Goal: Task Accomplishment & Management: Use online tool/utility

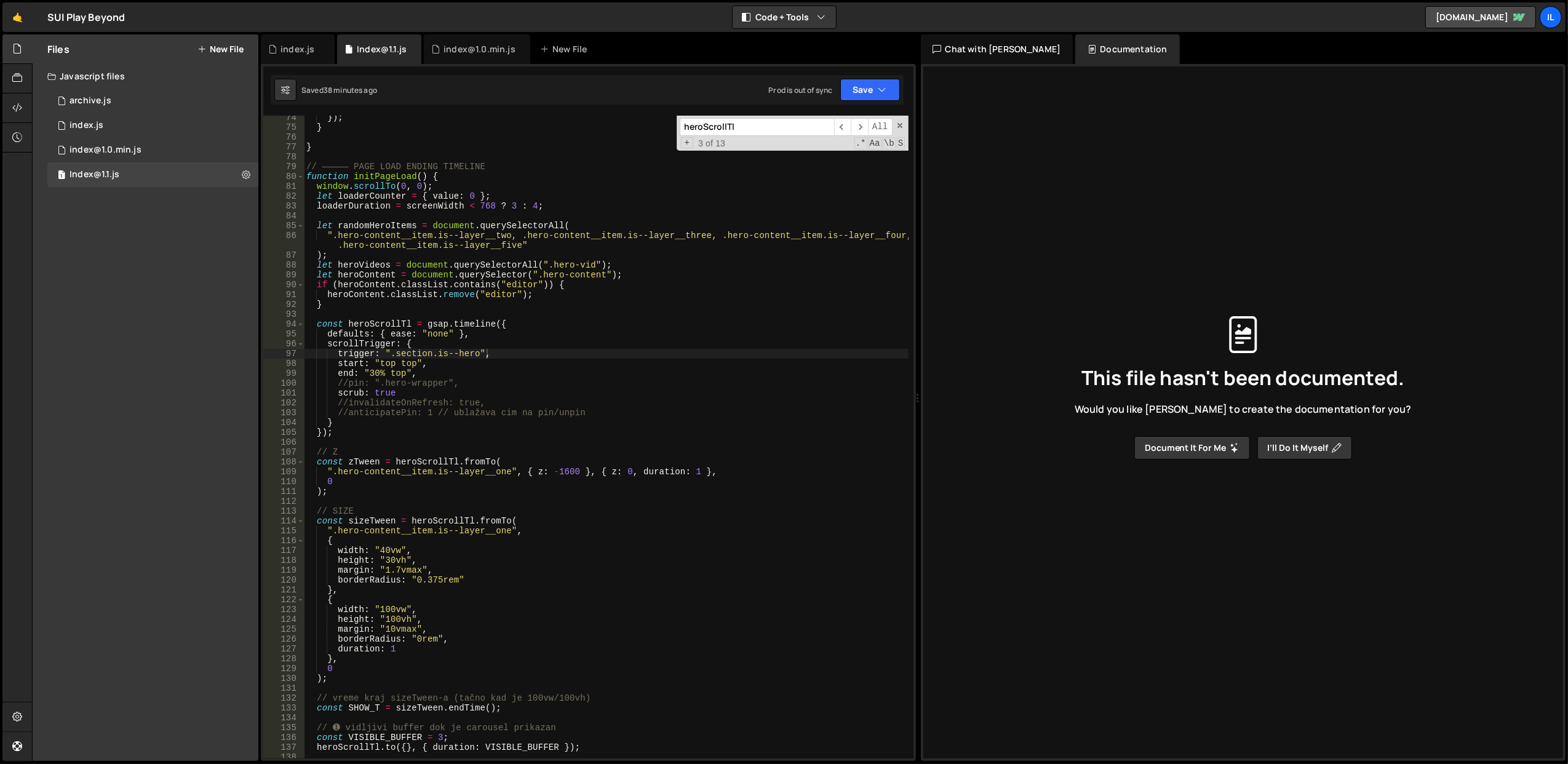
scroll to position [722, 0]
click at [580, 341] on div "}) ; } } // ————— PAGE LOAD ENDING TIMELINE function initPageLoad ( ) { window …" at bounding box center [606, 444] width 604 height 663
click at [410, 209] on div "}) ; } } // ————— PAGE LOAD ENDING TIMELINE function initPageLoad ( ) { window …" at bounding box center [606, 444] width 604 height 663
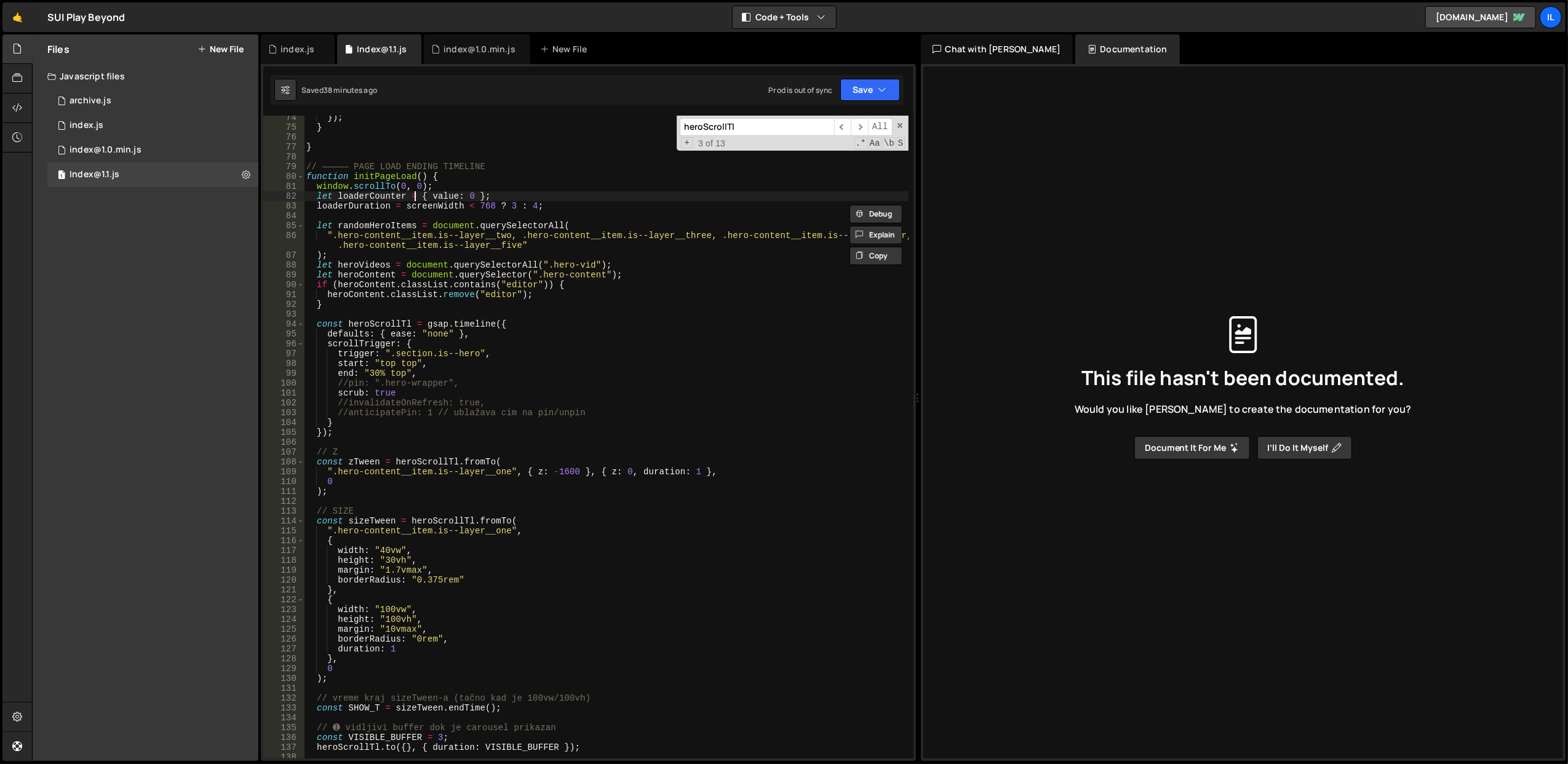
click at [414, 192] on div "}) ; } } // ————— PAGE LOAD ENDING TIMELINE function initPageLoad ( ) { window …" at bounding box center [606, 444] width 604 height 663
click at [430, 207] on div "}) ; } } // ————— PAGE LOAD ENDING TIMELINE function initPageLoad ( ) { window …" at bounding box center [606, 444] width 604 height 663
type textarea "loaderDuration = screenWidth < 768 ? 3 : 4;"
click at [430, 207] on div "}) ; } } // ————— PAGE LOAD ENDING TIMELINE function initPageLoad ( ) { window …" at bounding box center [606, 444] width 604 height 663
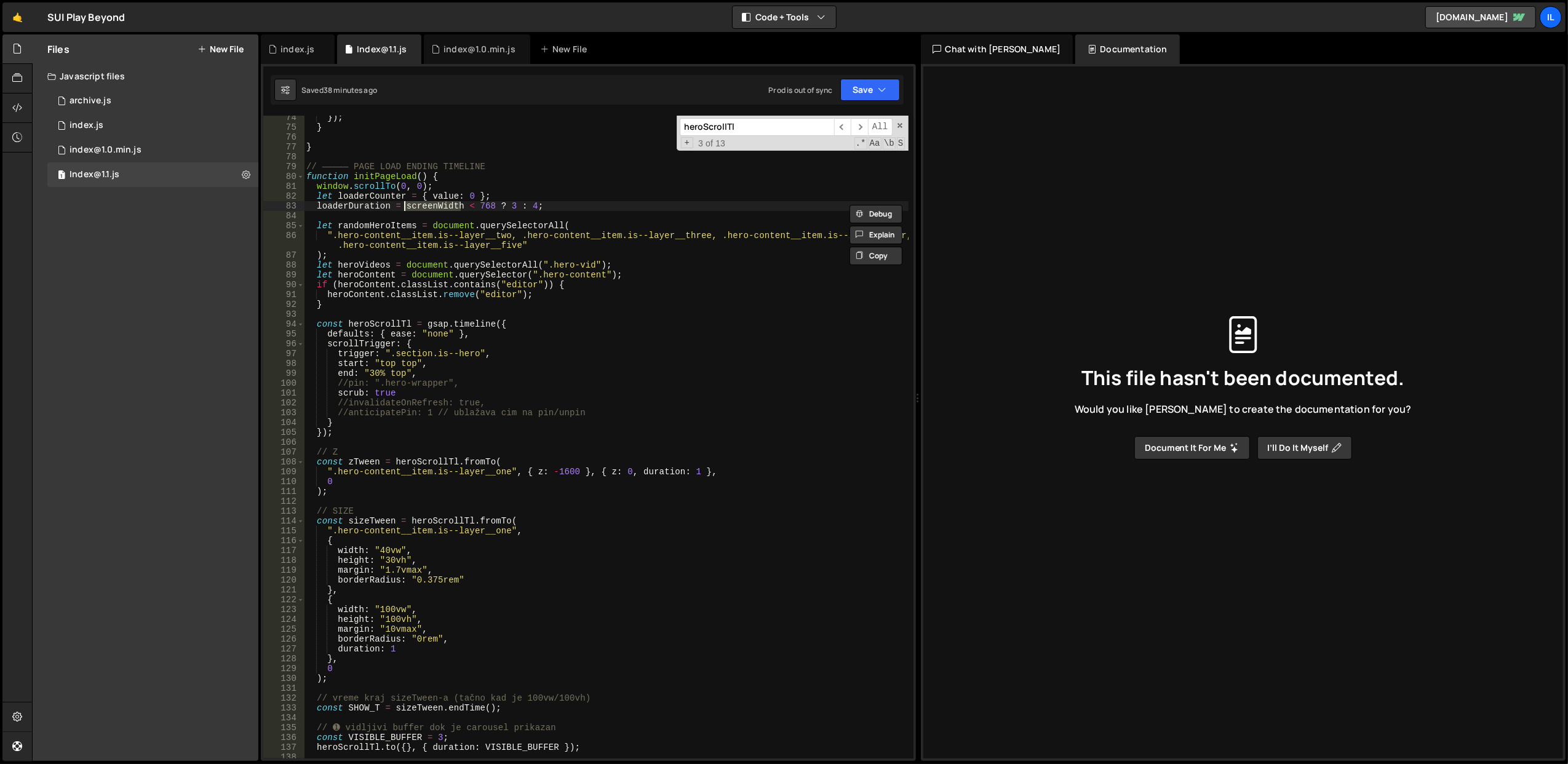
scroll to position [574, 0]
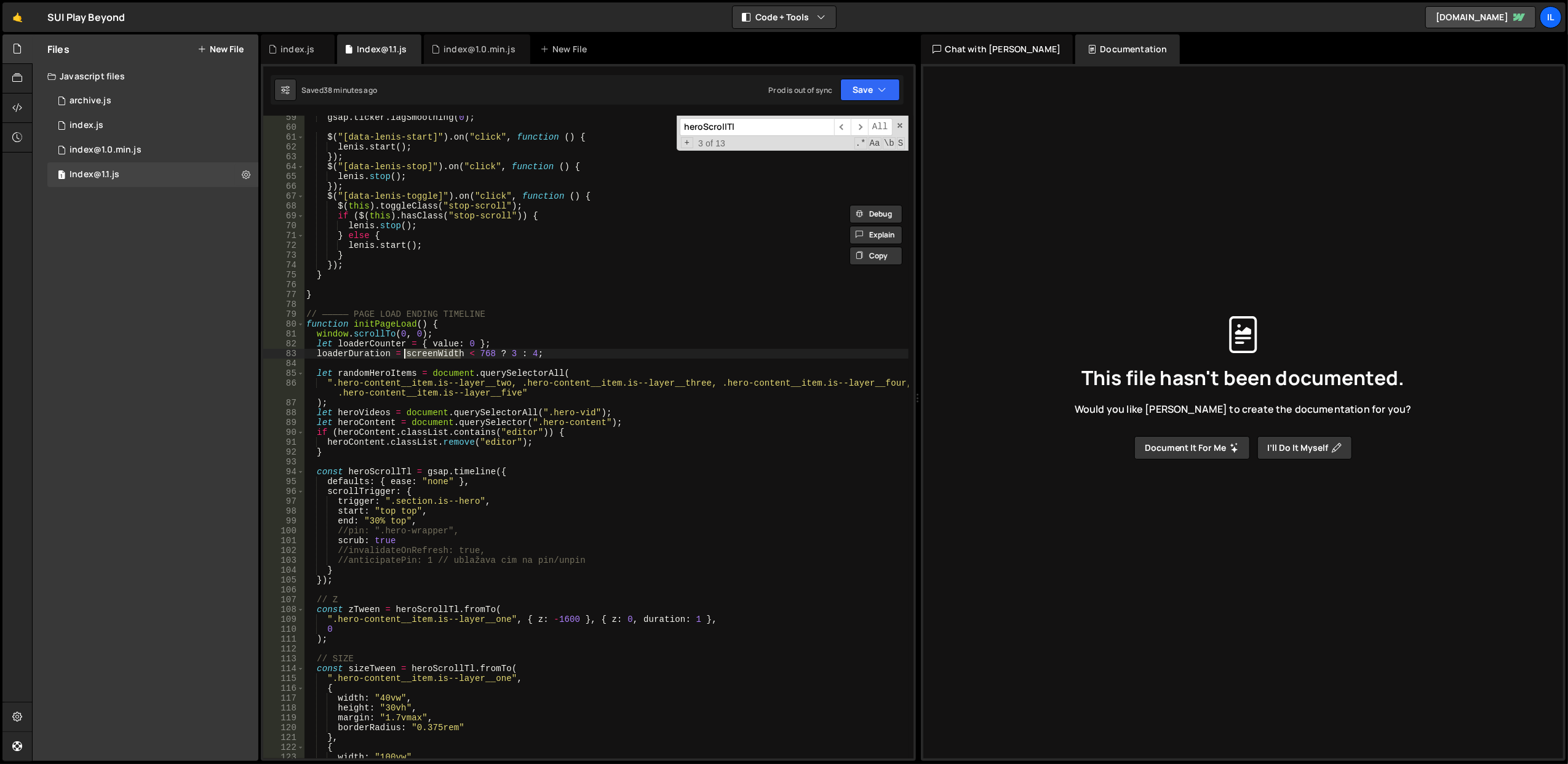
type input "screenWidth"
click at [864, 129] on span "​" at bounding box center [860, 127] width 18 height 18
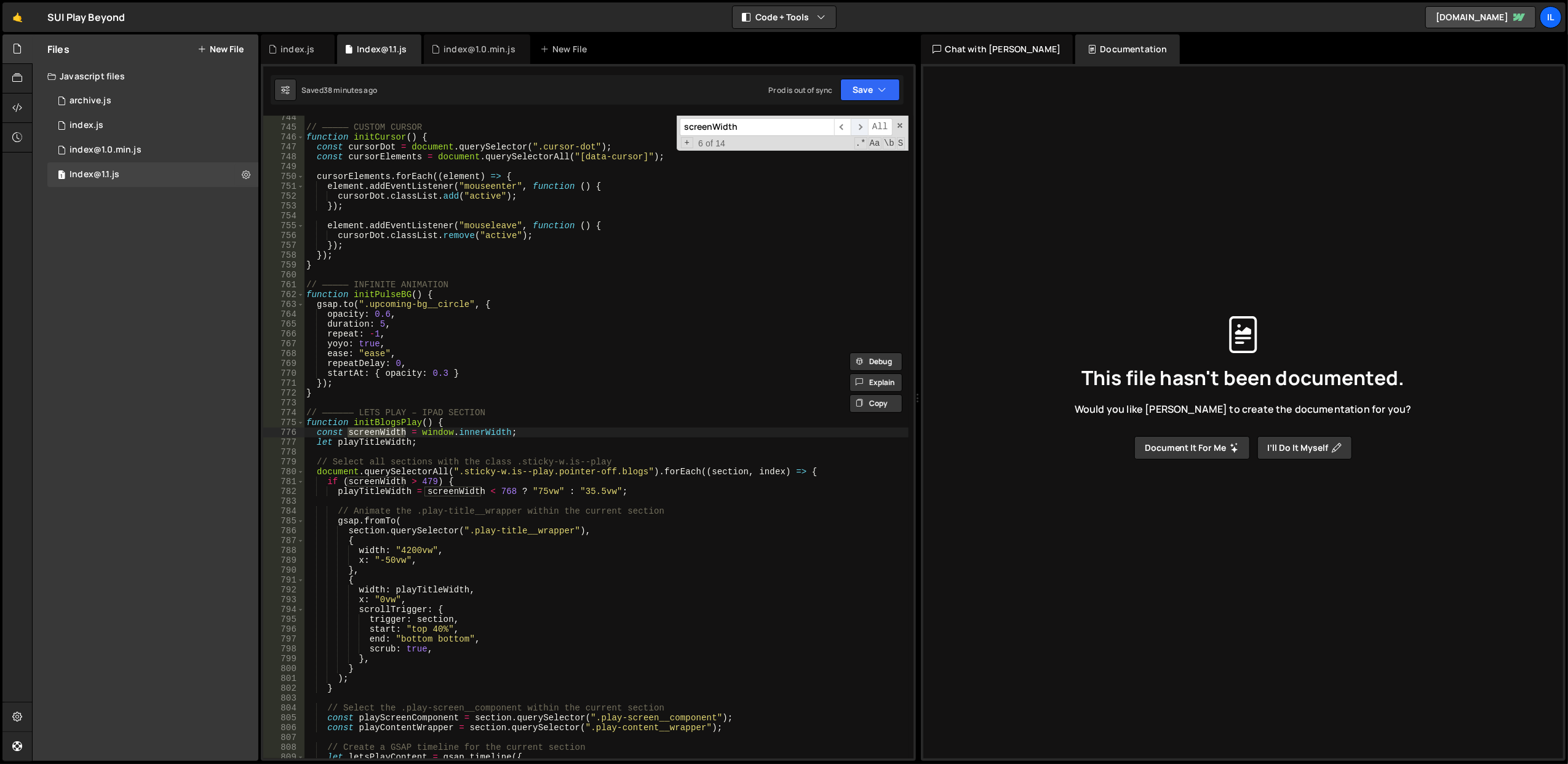
click at [860, 128] on span "​" at bounding box center [860, 127] width 18 height 18
click at [837, 126] on span "​" at bounding box center [843, 127] width 18 height 18
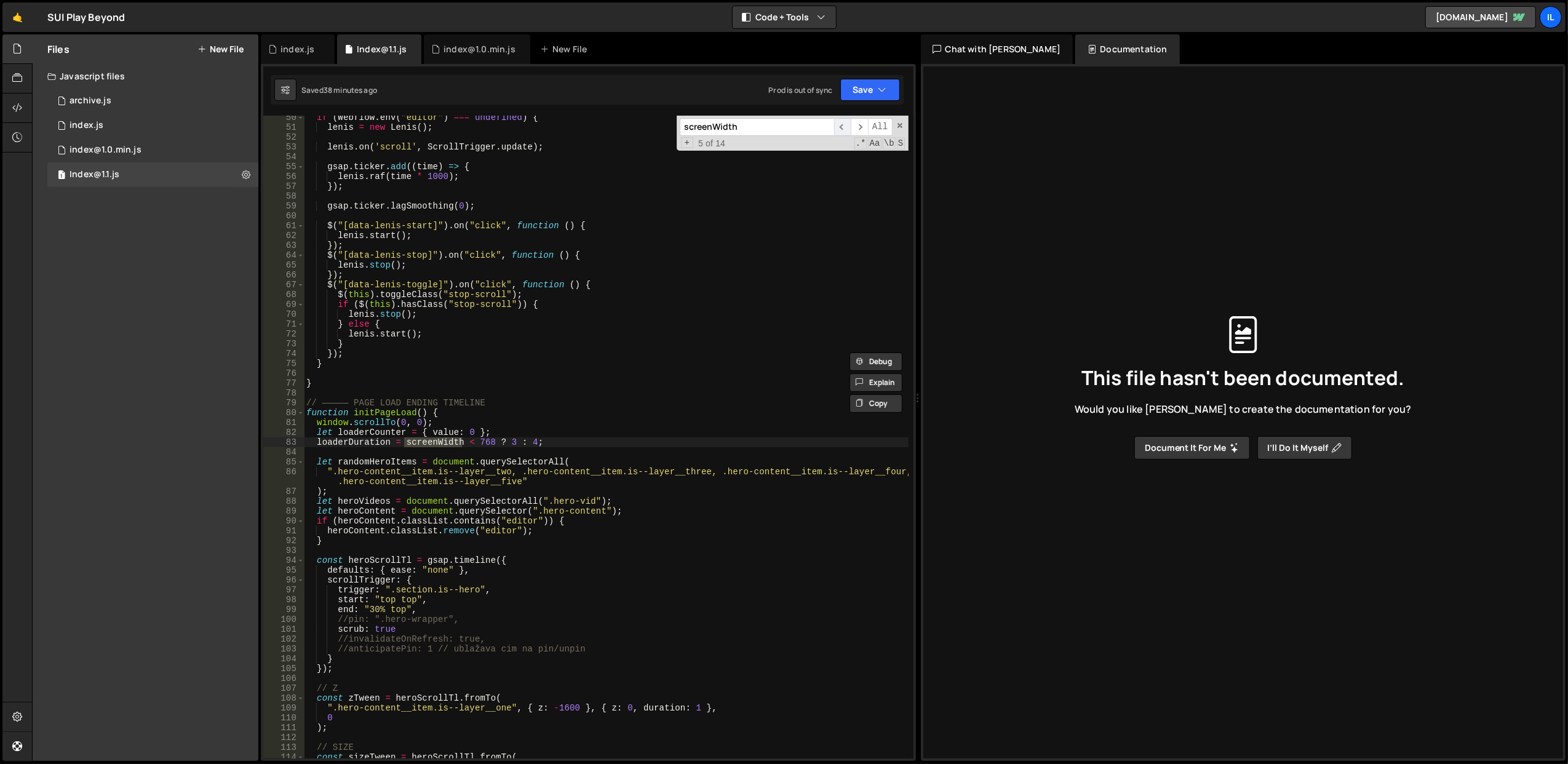
scroll to position [485, 0]
click at [837, 126] on span "​" at bounding box center [843, 127] width 18 height 18
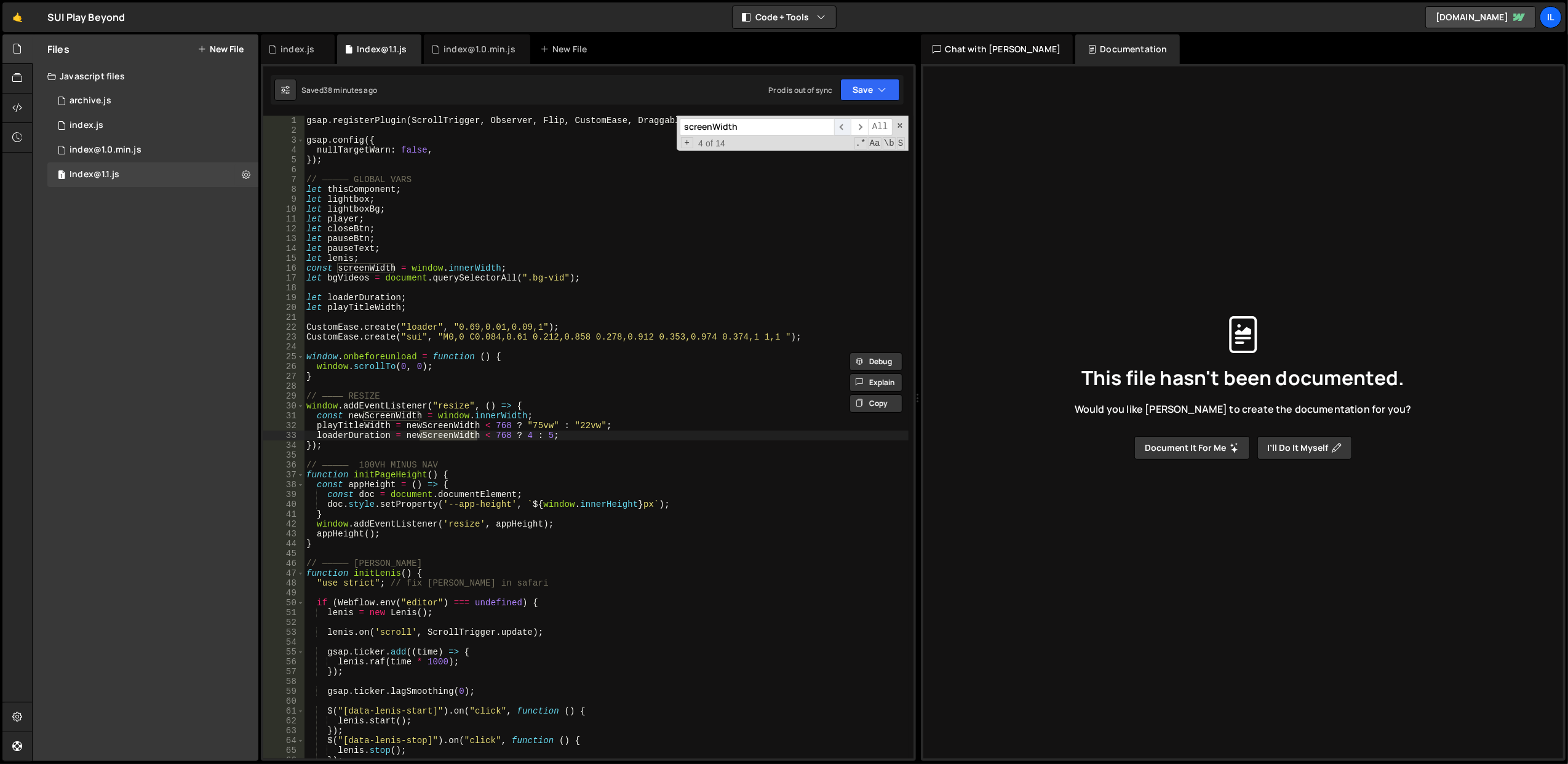
scroll to position [0, 0]
click at [837, 126] on span "​" at bounding box center [843, 127] width 18 height 18
click at [864, 127] on span "​" at bounding box center [860, 127] width 18 height 18
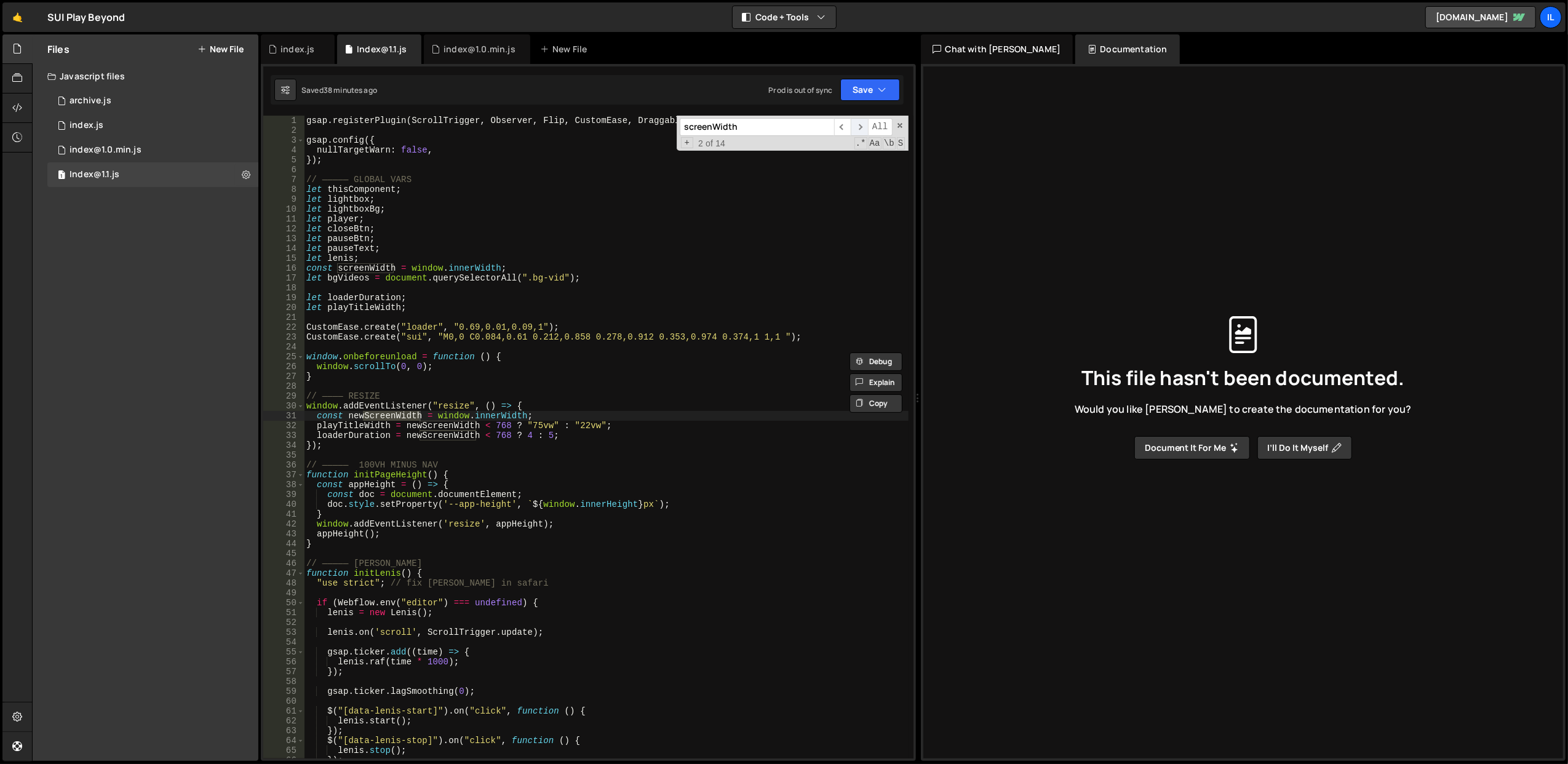
click at [864, 127] on span "​" at bounding box center [860, 127] width 18 height 18
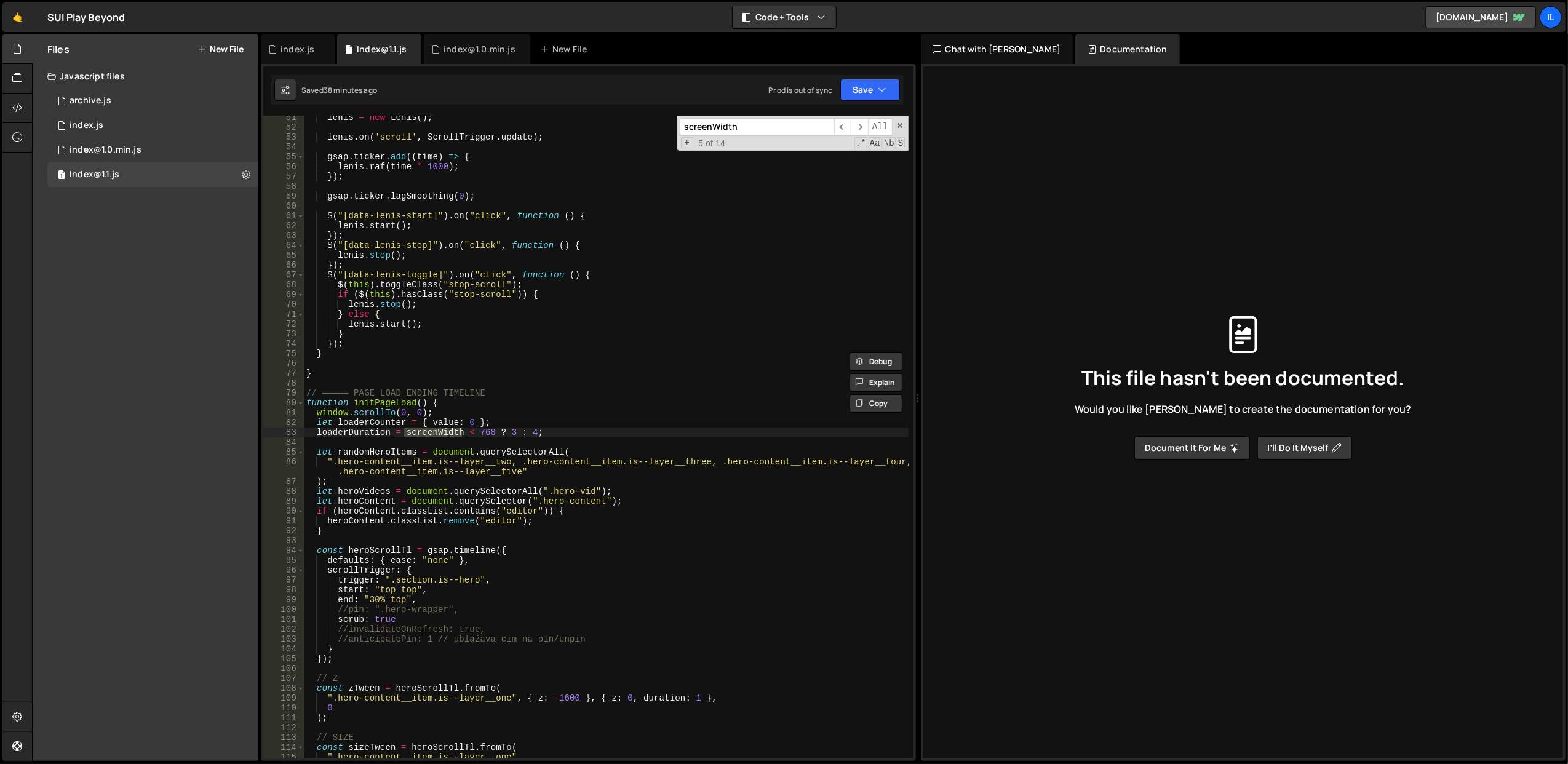
click at [594, 410] on div "[PERSON_NAME] = new [PERSON_NAME] ( ) ; [PERSON_NAME] . on ( 'scroll' , ScrollT…" at bounding box center [606, 444] width 604 height 663
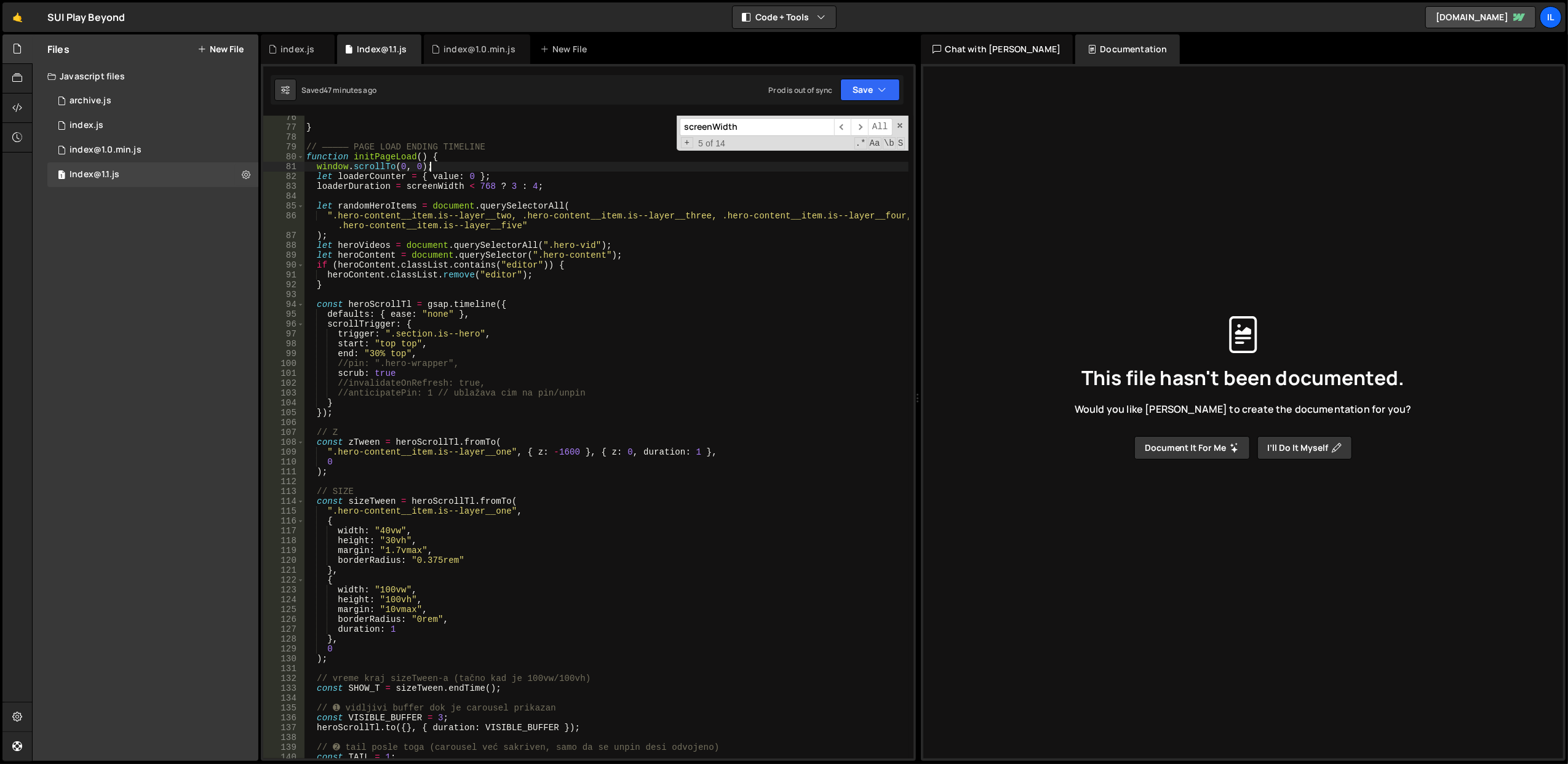
scroll to position [742, 0]
click at [412, 345] on div "} // ————— PAGE LOAD ENDING TIMELINE function initPageLoad ( ) { window . scrol…" at bounding box center [606, 444] width 604 height 663
click at [862, 87] on button "Save" at bounding box center [870, 90] width 60 height 22
click at [842, 117] on div "Save to Staging S" at bounding box center [829, 120] width 128 height 12
click at [609, 374] on div "} // ————— PAGE LOAD ENDING TIMELINE function initPageLoad ( ) { window . scrol…" at bounding box center [606, 444] width 604 height 663
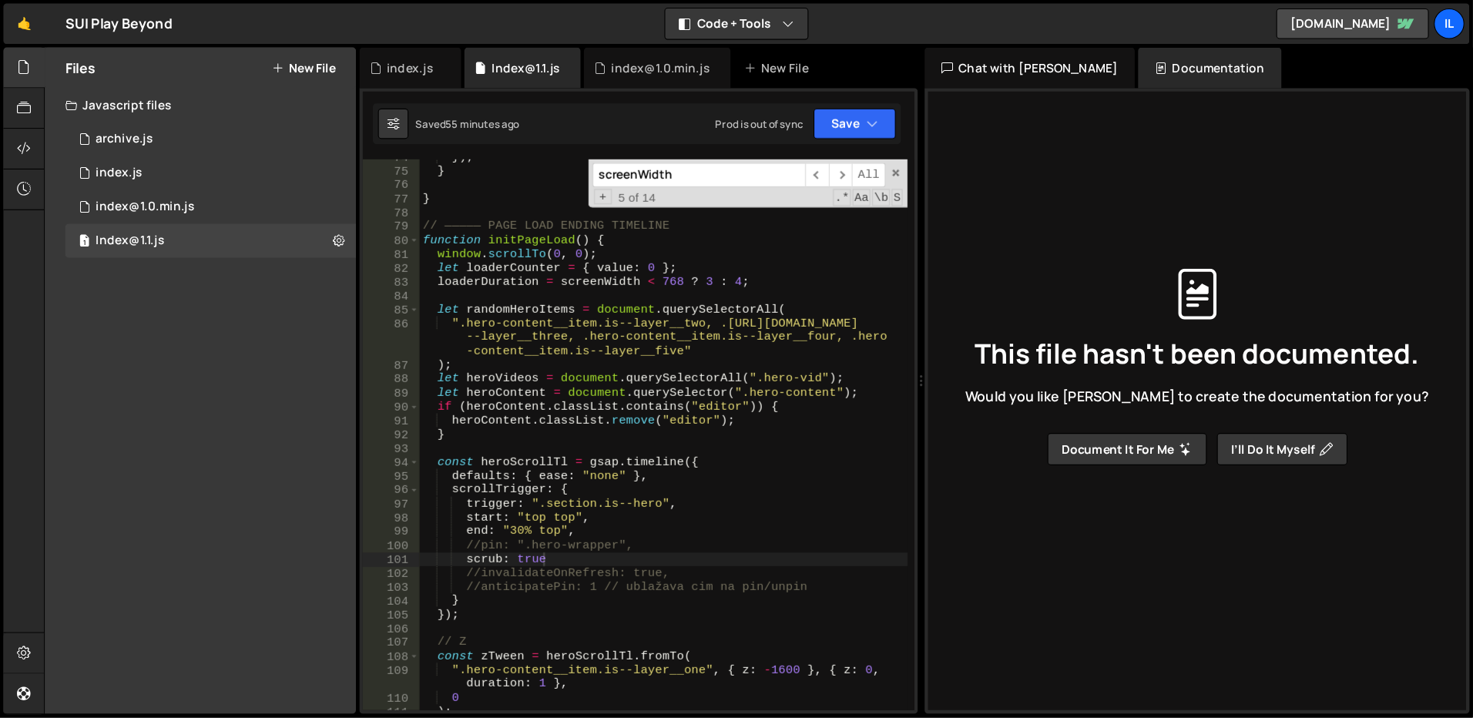
scroll to position [966, 0]
click at [546, 313] on div "}) ; } } // ————— PAGE LOAD ENDING TIMELINE function initPageLoad ( ) { window …" at bounding box center [603, 399] width 445 height 527
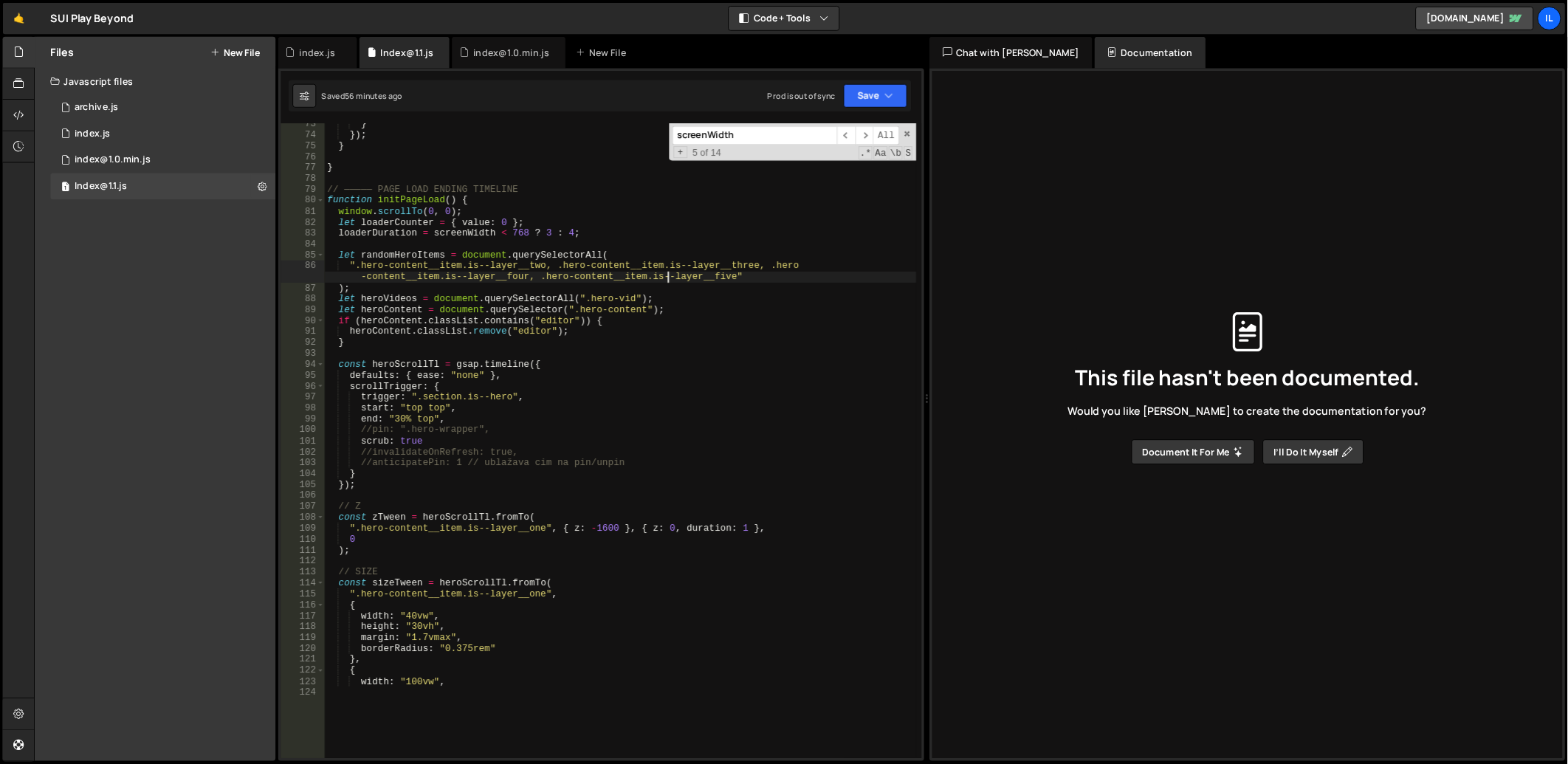
scroll to position [903, 0]
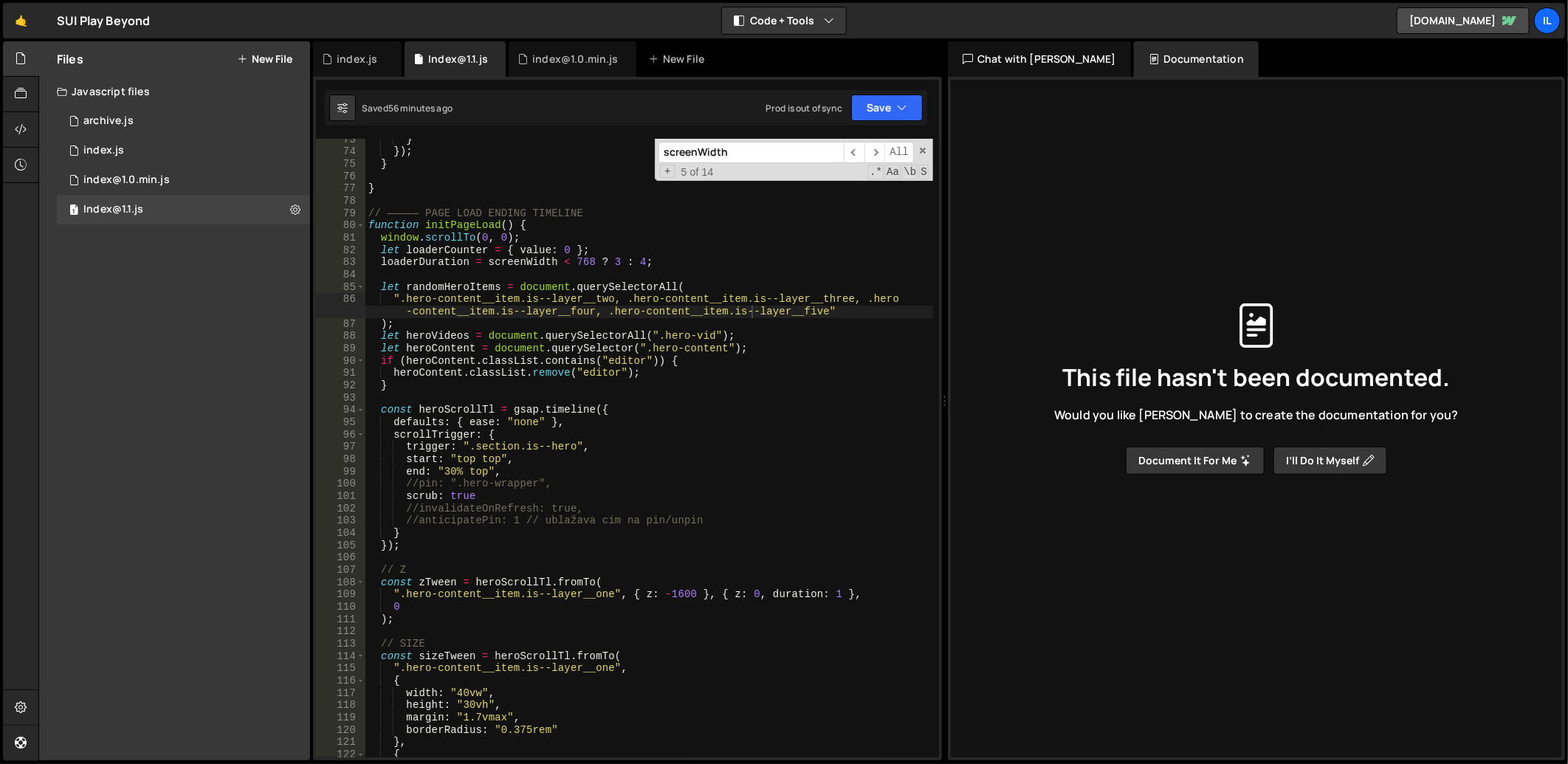
click at [919, 146] on div "screenWidth ​ ​ All Replace All + 5 of 14 .* Aa \b S" at bounding box center [794, 160] width 279 height 42
type textarea ");"
click at [665, 319] on div "} }) ; } } // ————— PAGE LOAD ENDING TIMELINE function initPageLoad ( ) { windo…" at bounding box center [649, 455] width 569 height 644
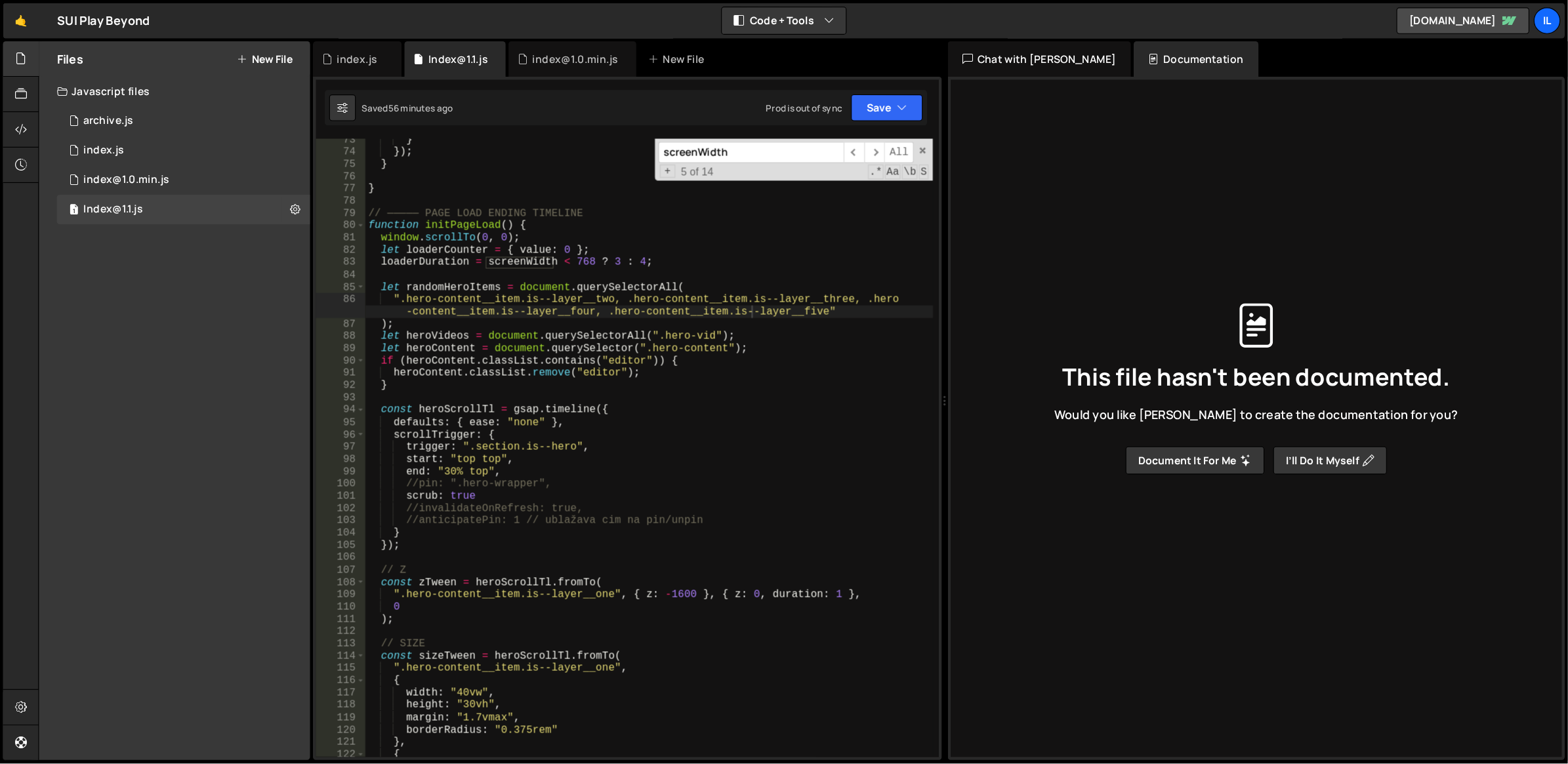
scroll to position [0, 1]
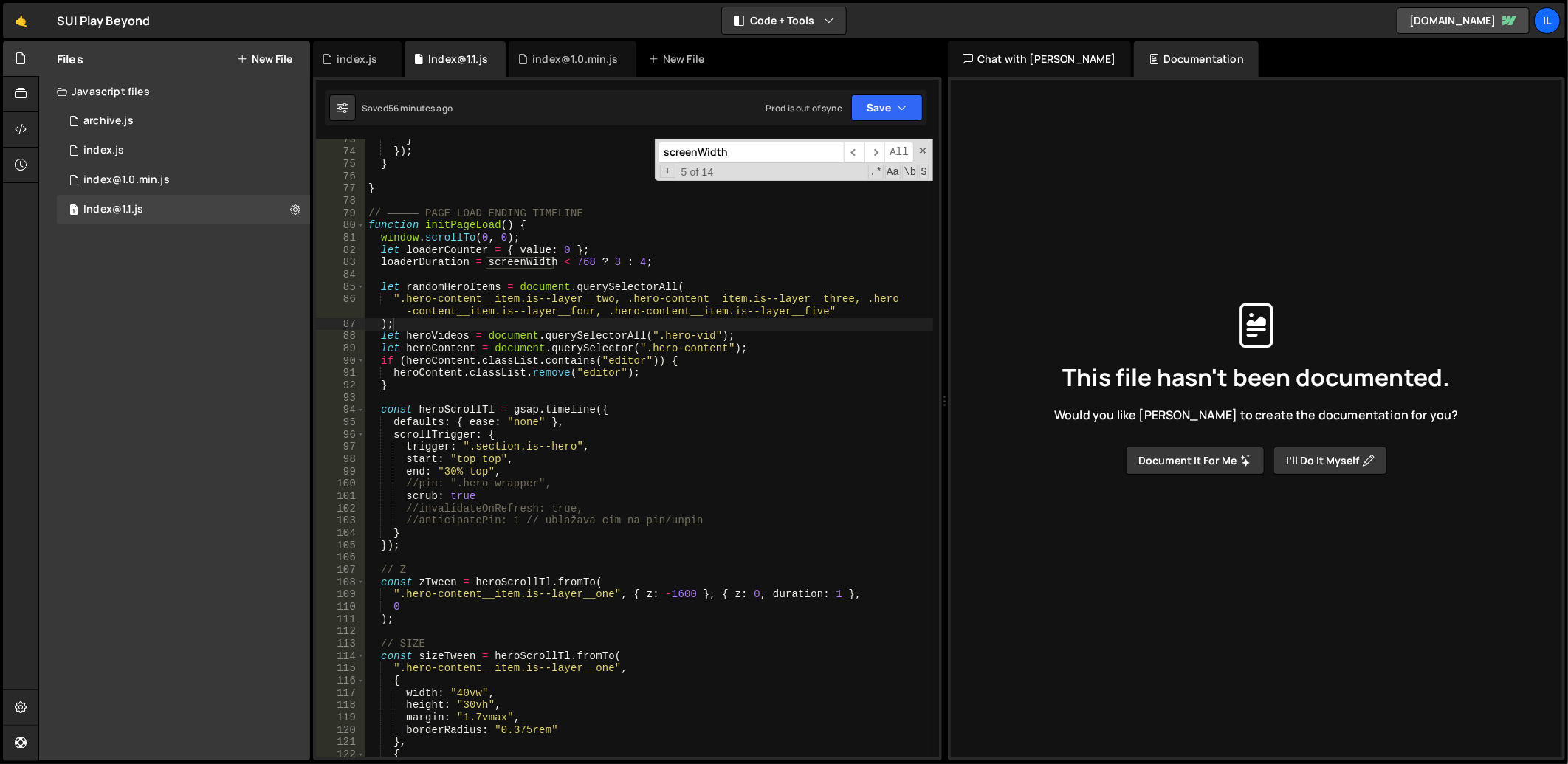
paste input "lider-button"
type input "slider-button"
click at [874, 149] on span "​" at bounding box center [875, 152] width 21 height 21
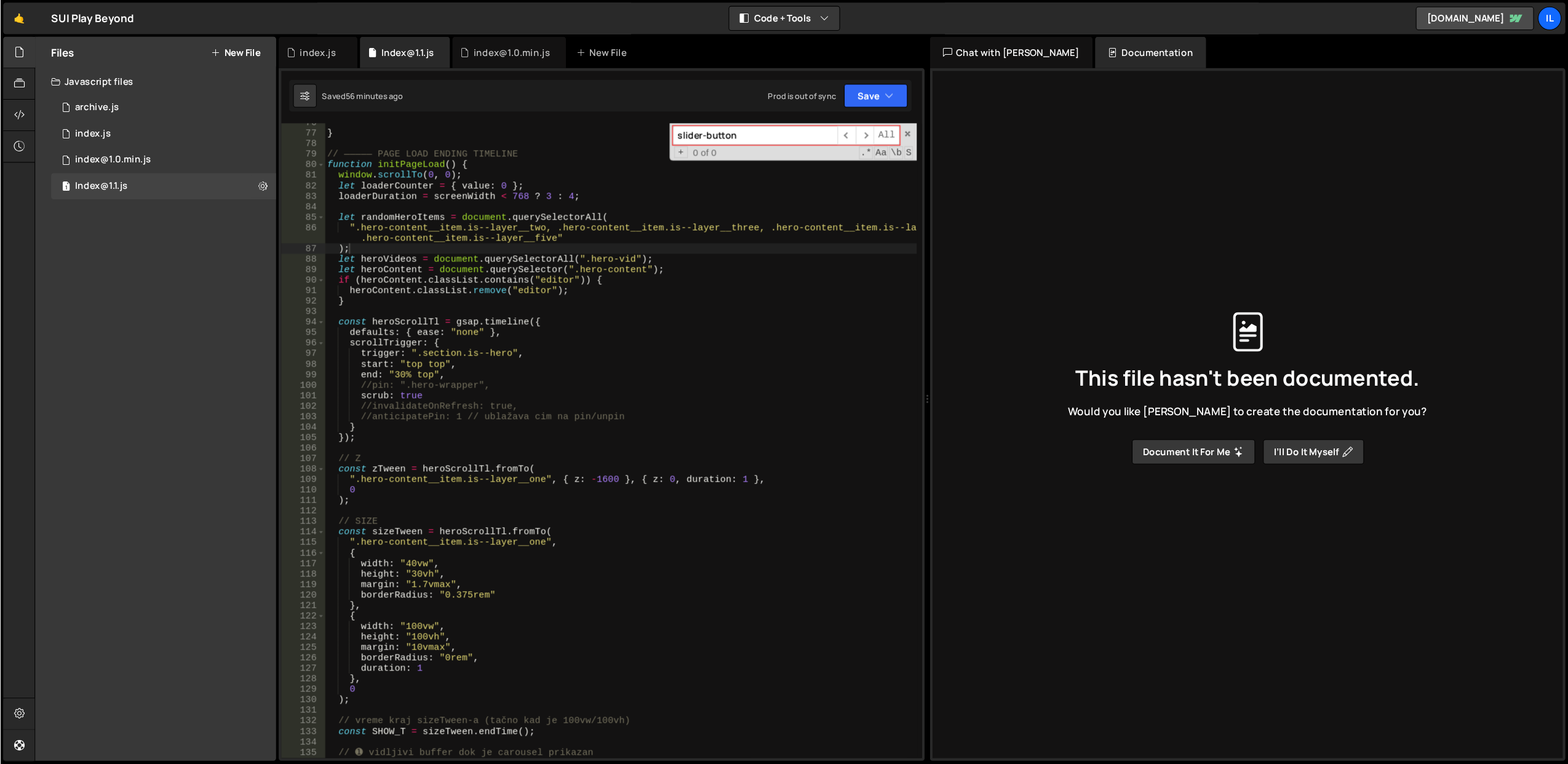
scroll to position [744, 0]
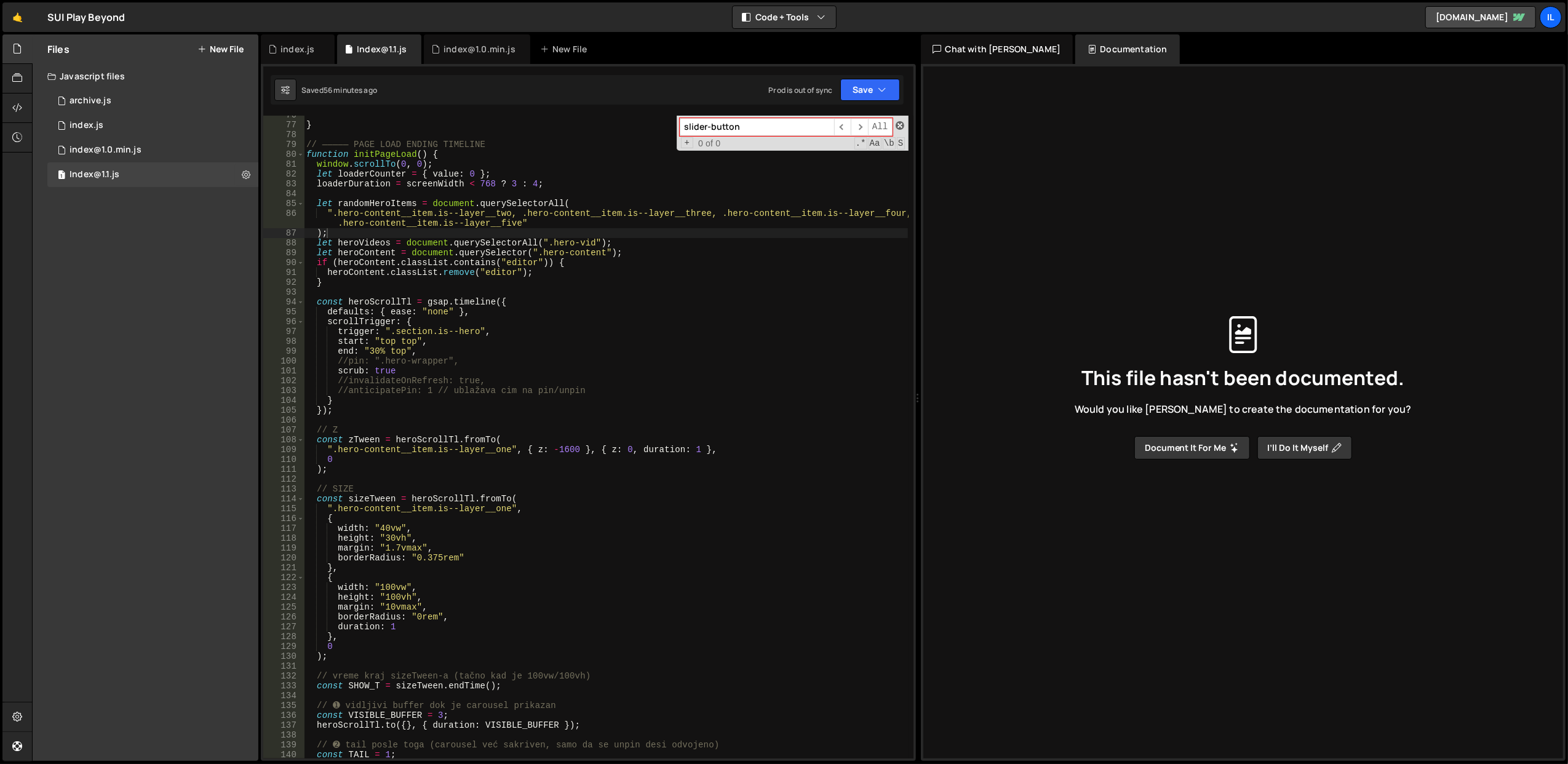
click at [899, 125] on span at bounding box center [900, 125] width 9 height 9
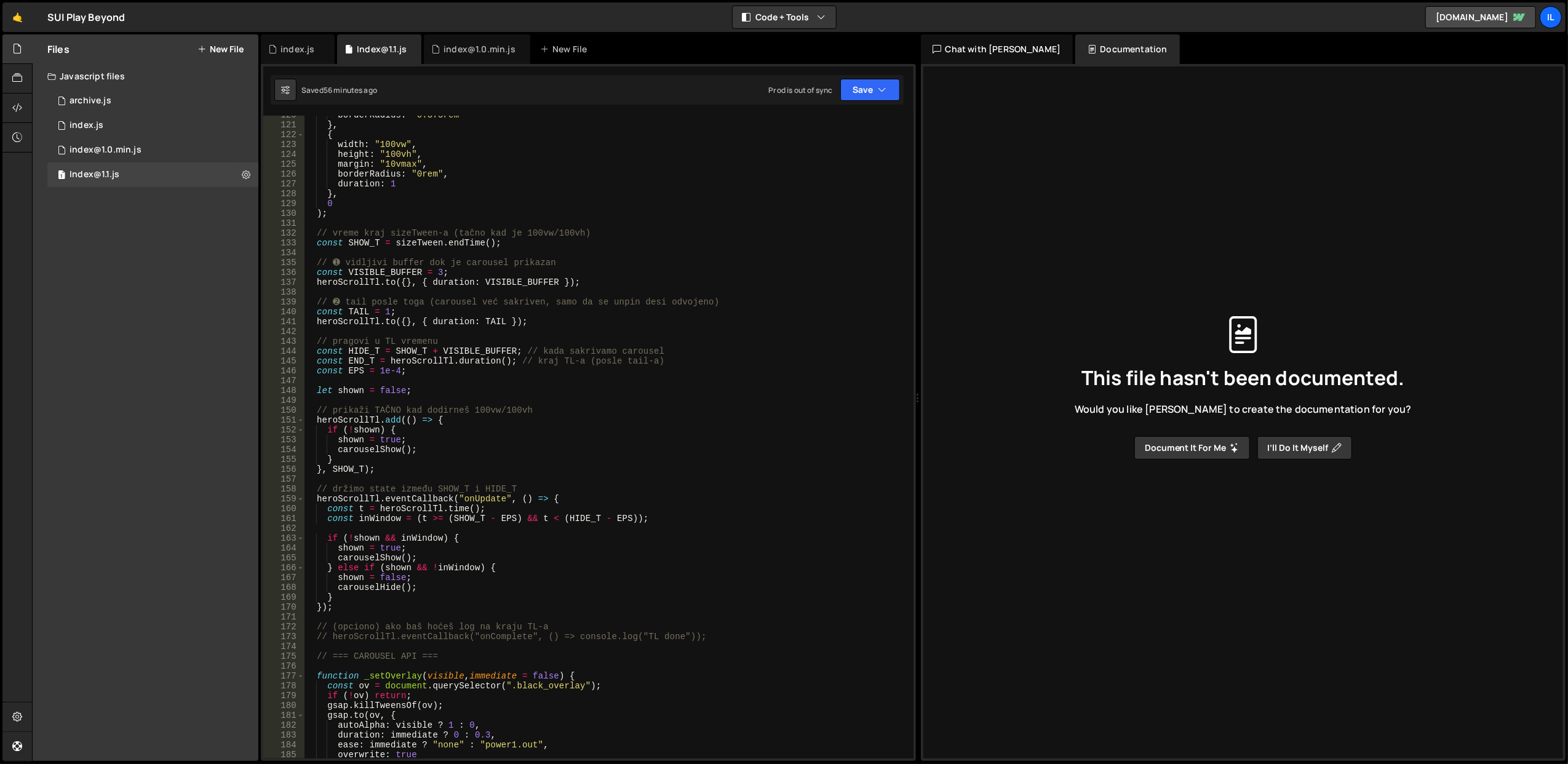
scroll to position [1629, 0]
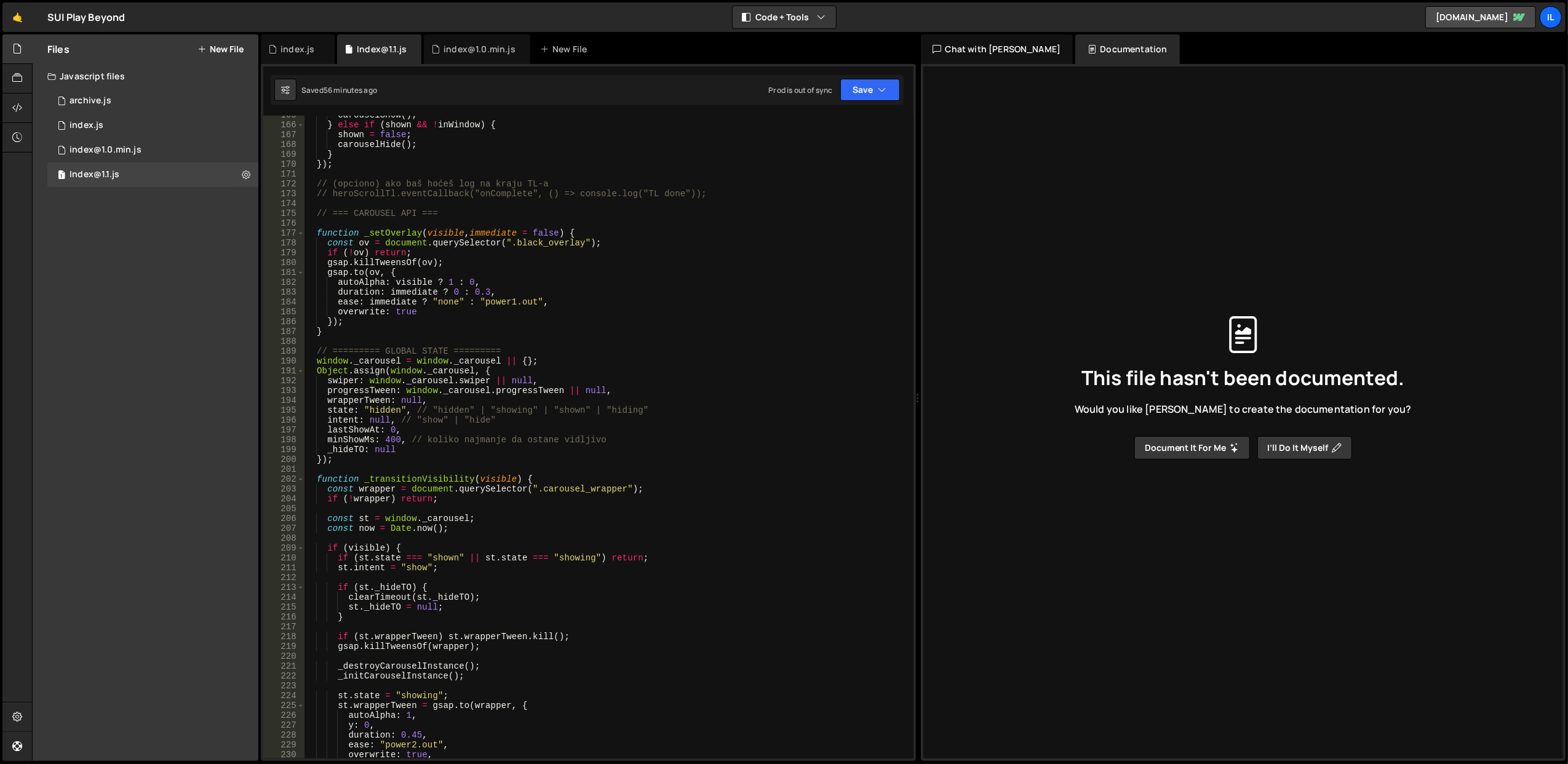
click at [584, 335] on div "carouselShow ( ) ; } else if ( shown && ! inWindow ) { shown = false ; carousel…" at bounding box center [606, 441] width 604 height 663
type textarea "}"
paste input "data-slider"
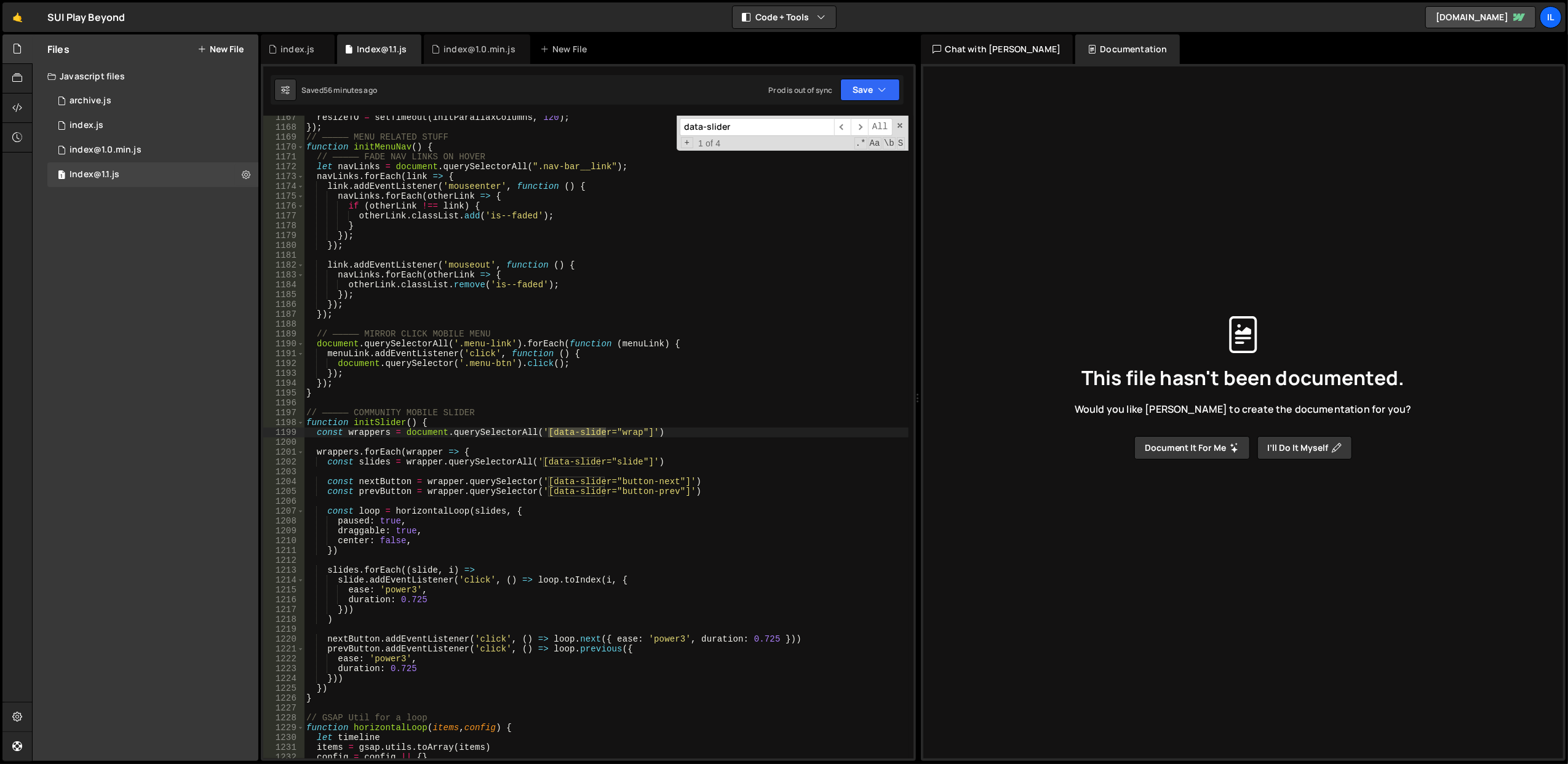
scroll to position [11539, 0]
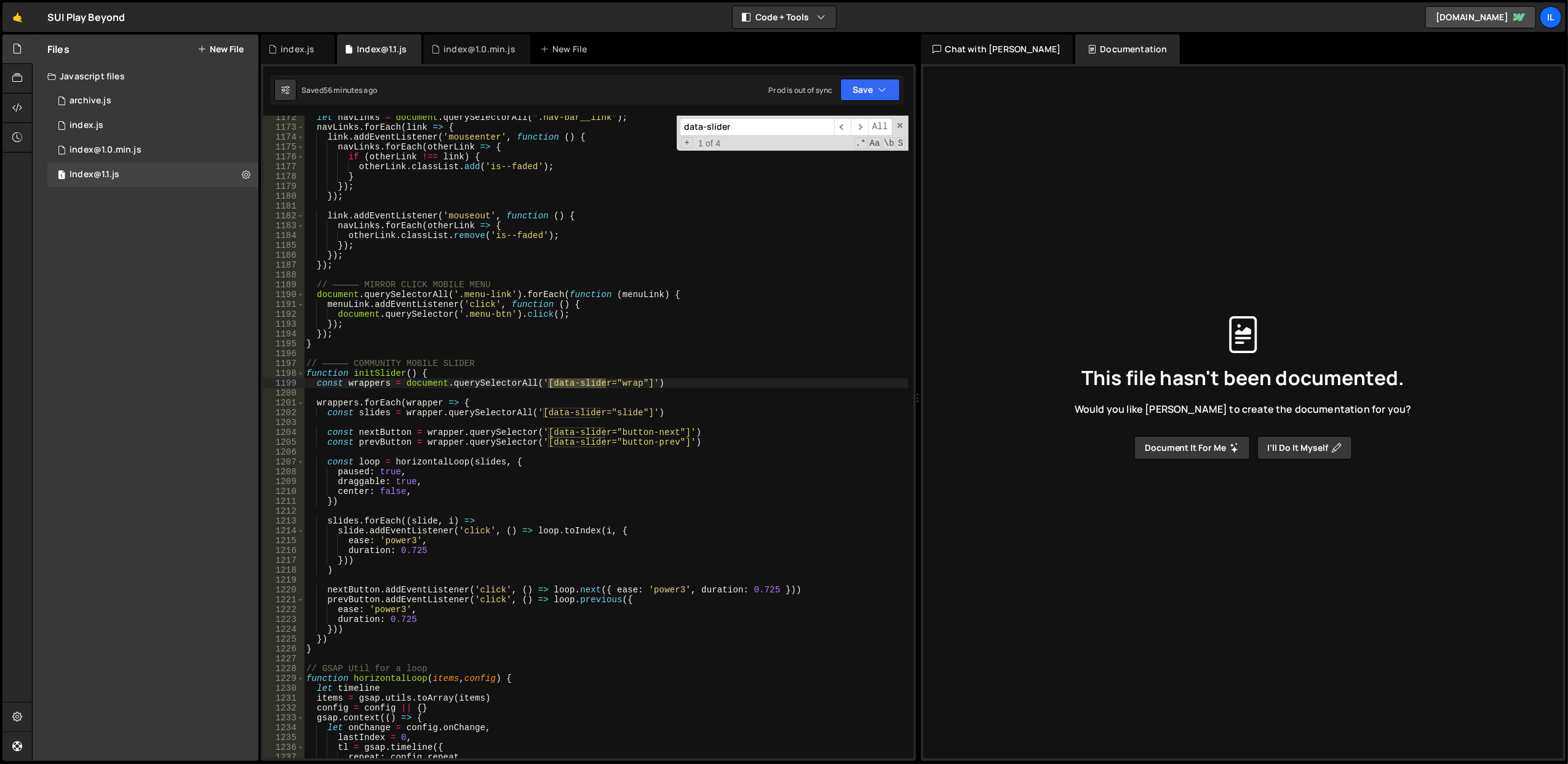
type input "data-slider"
click at [554, 596] on div "let navLinks = document . querySelectorAll ( ".nav-bar__link" ) ; navLinks . fo…" at bounding box center [606, 444] width 604 height 663
click at [373, 372] on div "let navLinks = document . querySelectorAll ( ".nav-bar__link" ) ; navLinks . fo…" at bounding box center [606, 444] width 604 height 663
type textarea "function initSlider() {"
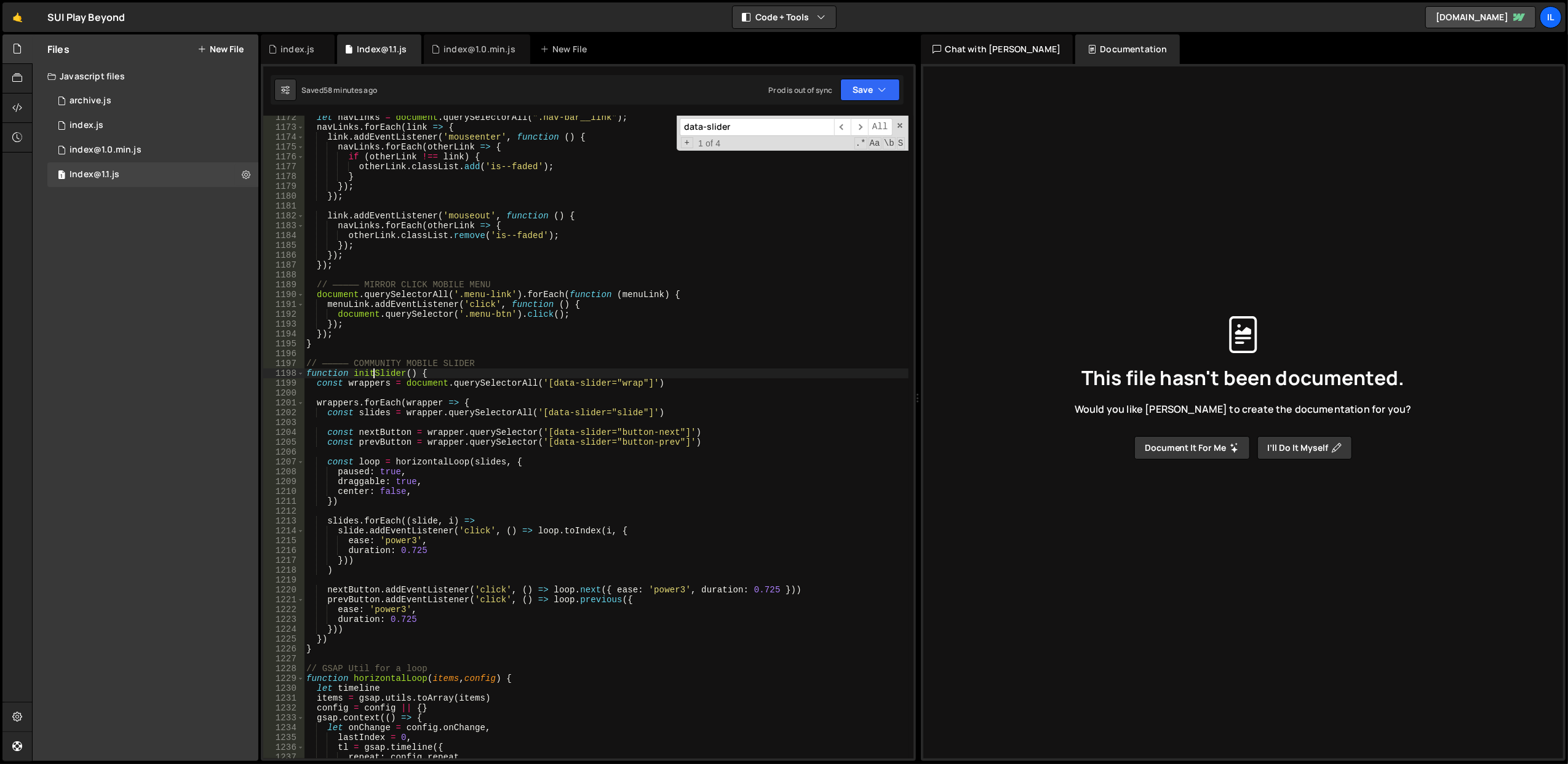
click at [373, 372] on div "let navLinks = document . querySelectorAll ( ".nav-bar__link" ) ; navLinks . fo…" at bounding box center [606, 444] width 604 height 663
type input "initSlider"
click at [857, 127] on span "​" at bounding box center [860, 127] width 18 height 18
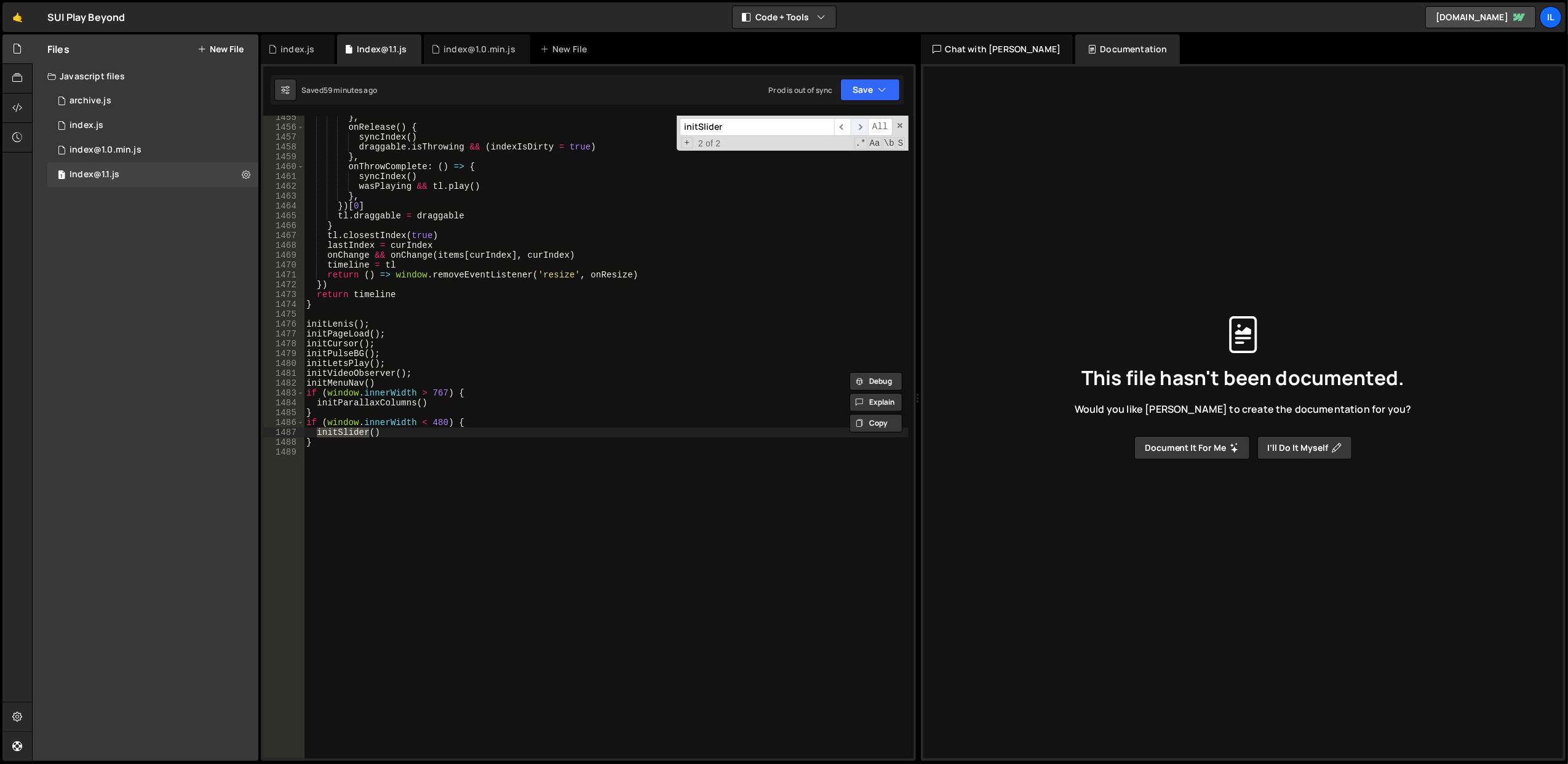
scroll to position [14353, 0]
click at [857, 127] on span "​" at bounding box center [860, 127] width 18 height 18
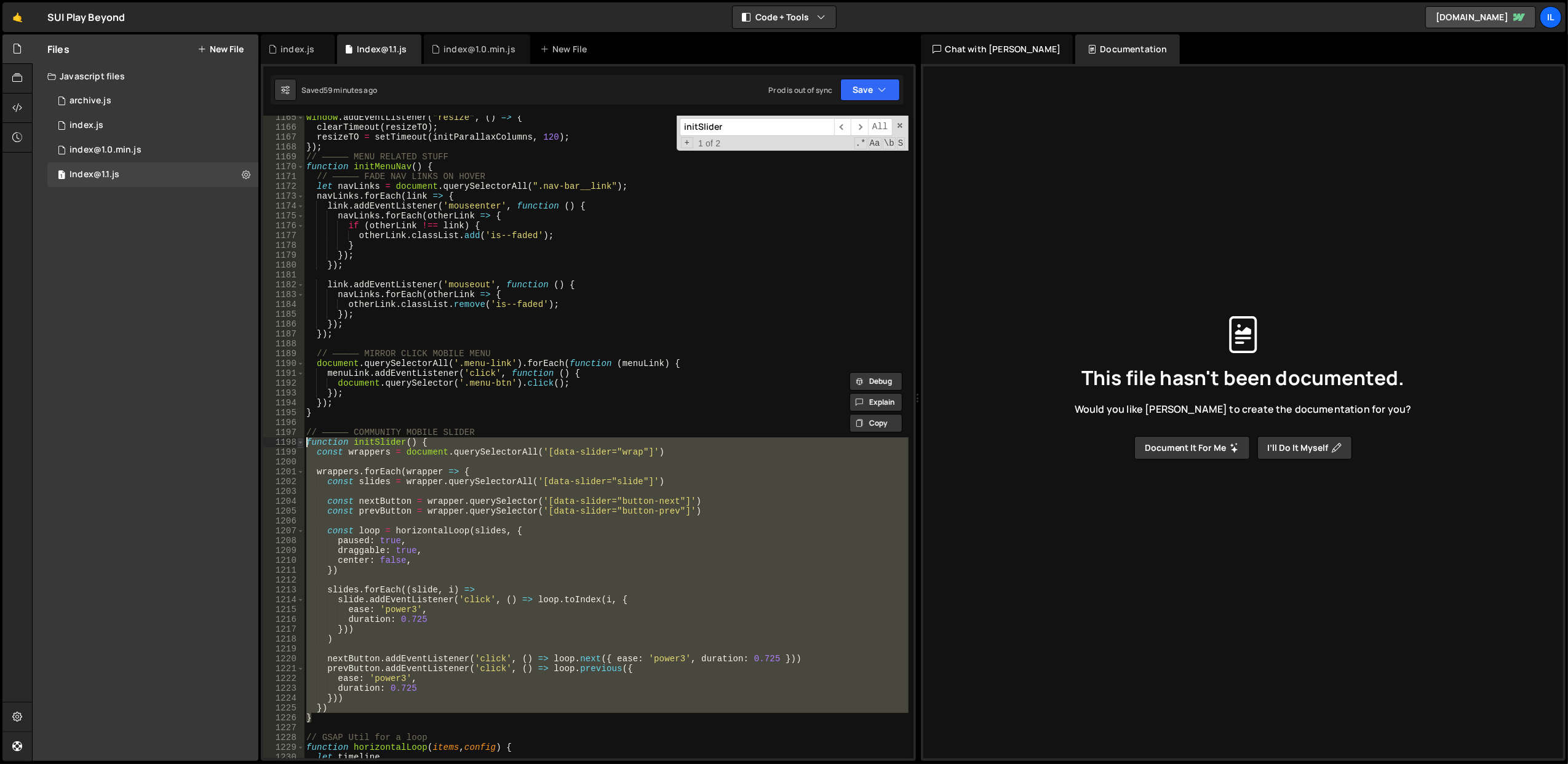
drag, startPoint x: 333, startPoint y: 716, endPoint x: 299, endPoint y: 445, distance: 273.1
click at [299, 445] on div "} 1165 1166 1167 1168 1169 1170 1171 1172 1173 1174 1175 1176 1177 1178 1179 11…" at bounding box center [588, 437] width 651 height 643
click at [449, 530] on div "window . addEventListener ( "resize" , ( ) => { clearTimeout ( resizeTO ) ; res…" at bounding box center [606, 437] width 604 height 643
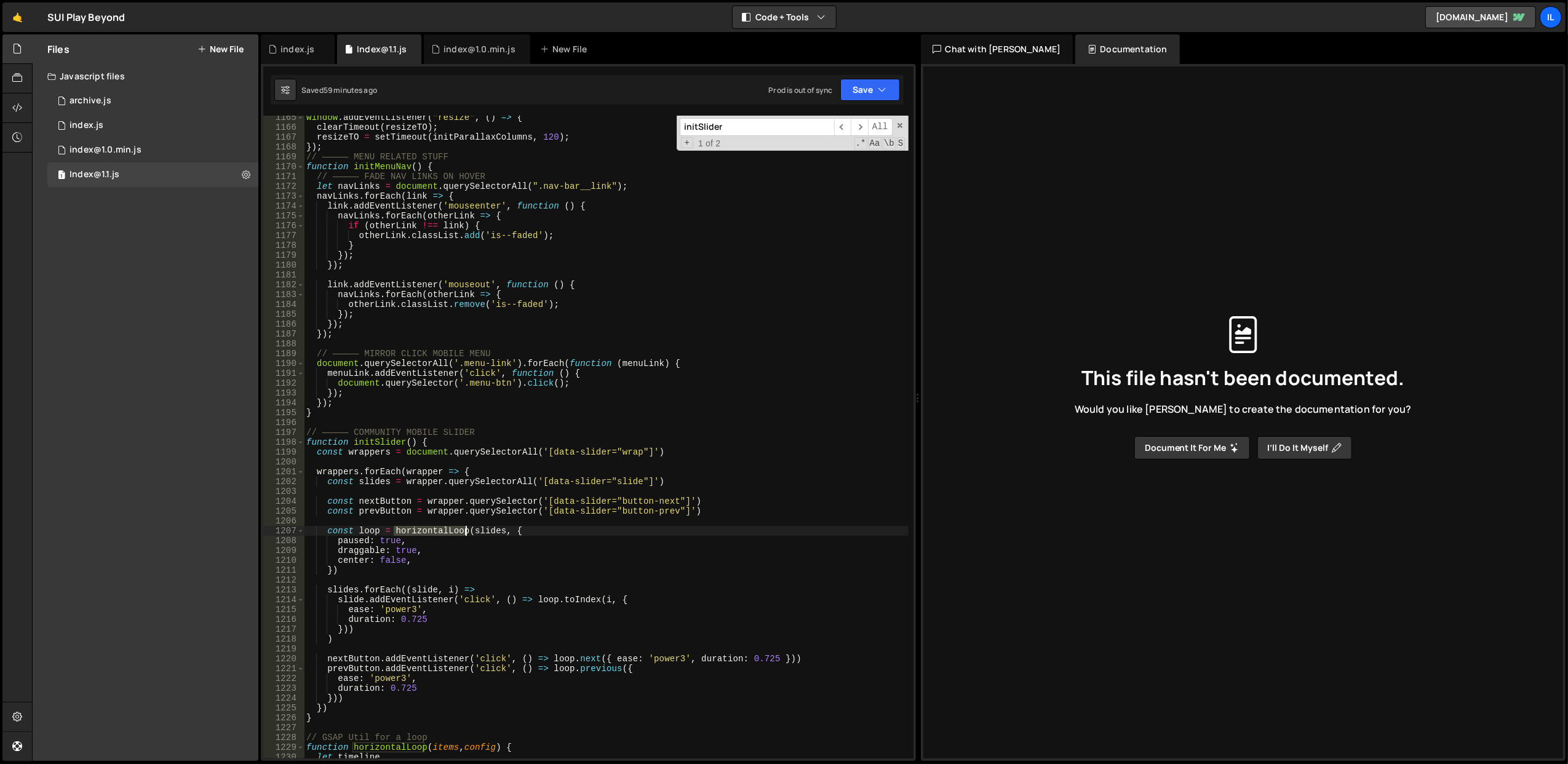
click at [449, 530] on div "window . addEventListener ( "resize" , ( ) => { clearTimeout ( resizeTO ) ; res…" at bounding box center [606, 444] width 604 height 663
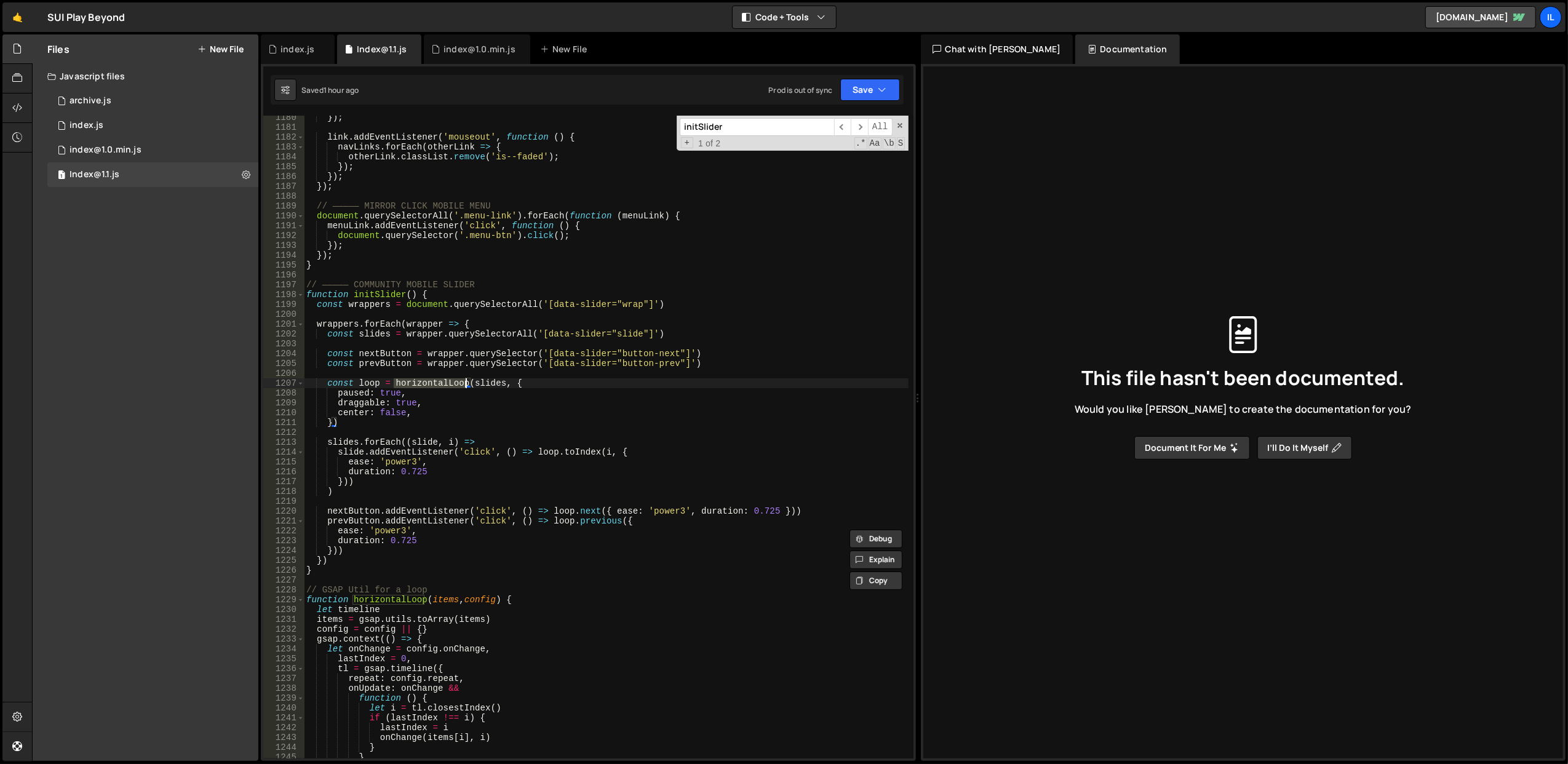
scroll to position [11618, 0]
click at [390, 352] on div "}) ; link . addEventListener ( 'mouseout' , function ( ) { navLinks . forEach (…" at bounding box center [606, 444] width 604 height 663
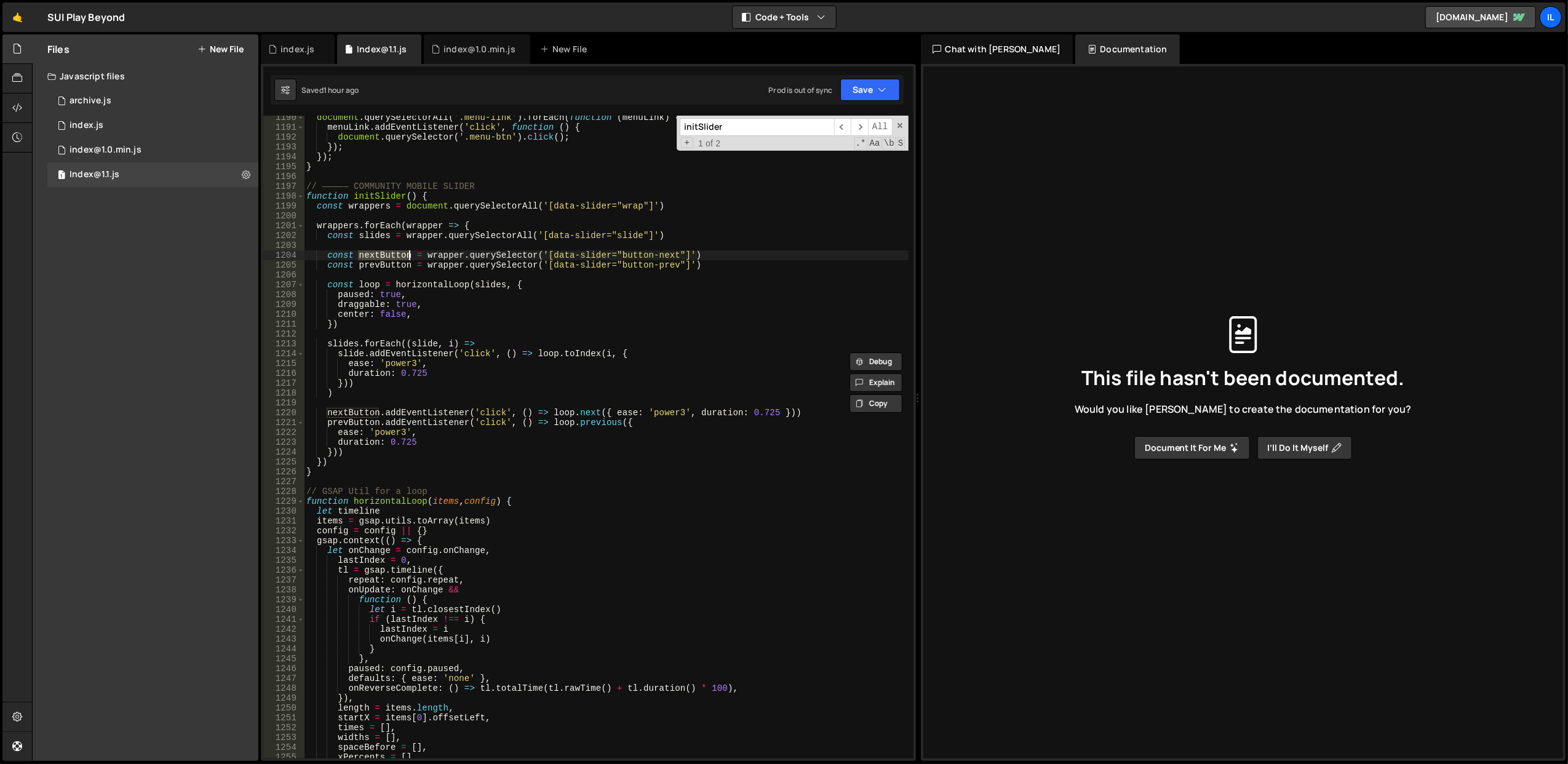
scroll to position [11667, 0]
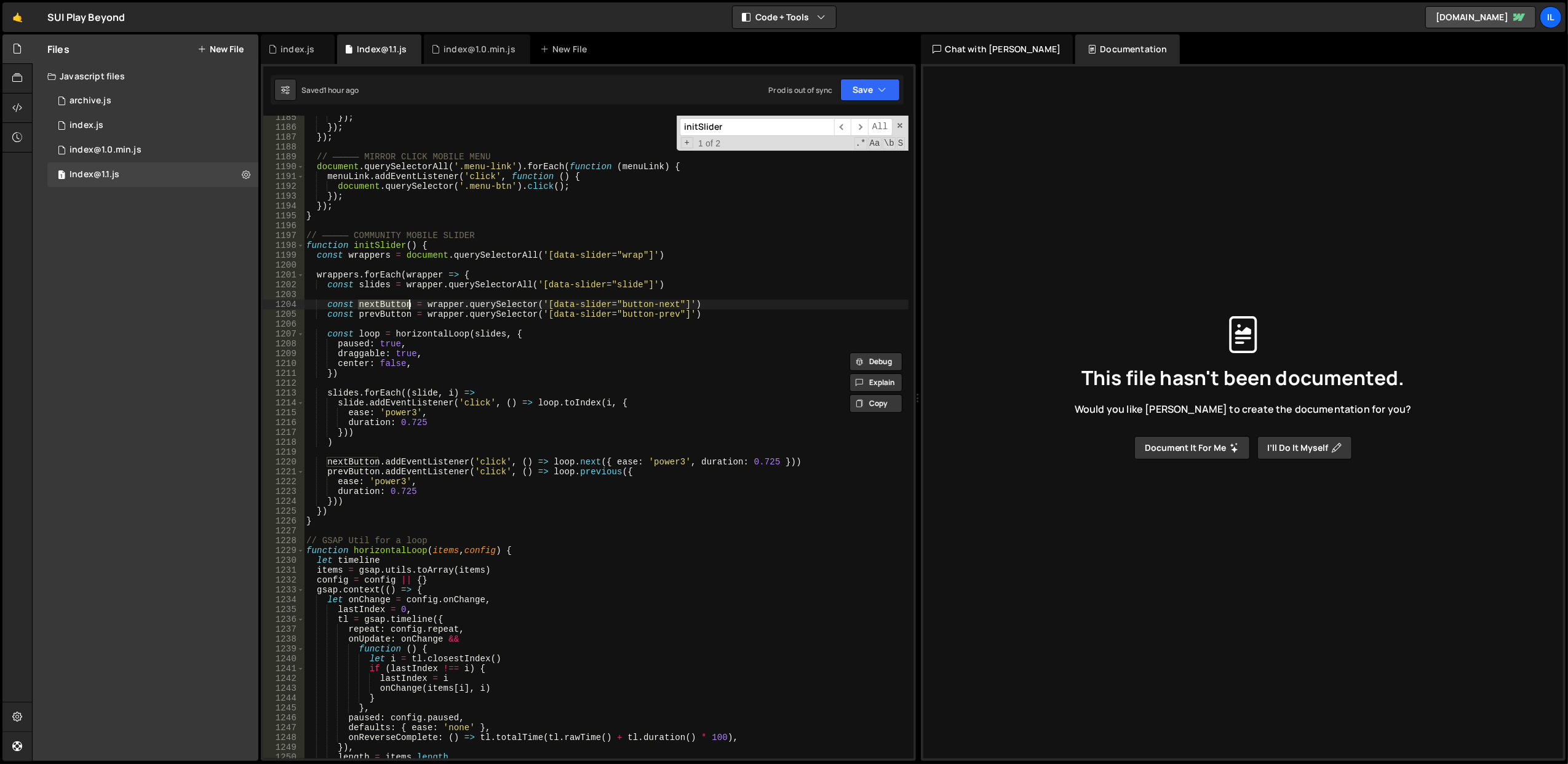
click at [365, 345] on div "}) ; }) ; }) ; // ————— MIRROR CLICK MOBILE MENU document . querySelectorAll ( …" at bounding box center [606, 444] width 604 height 663
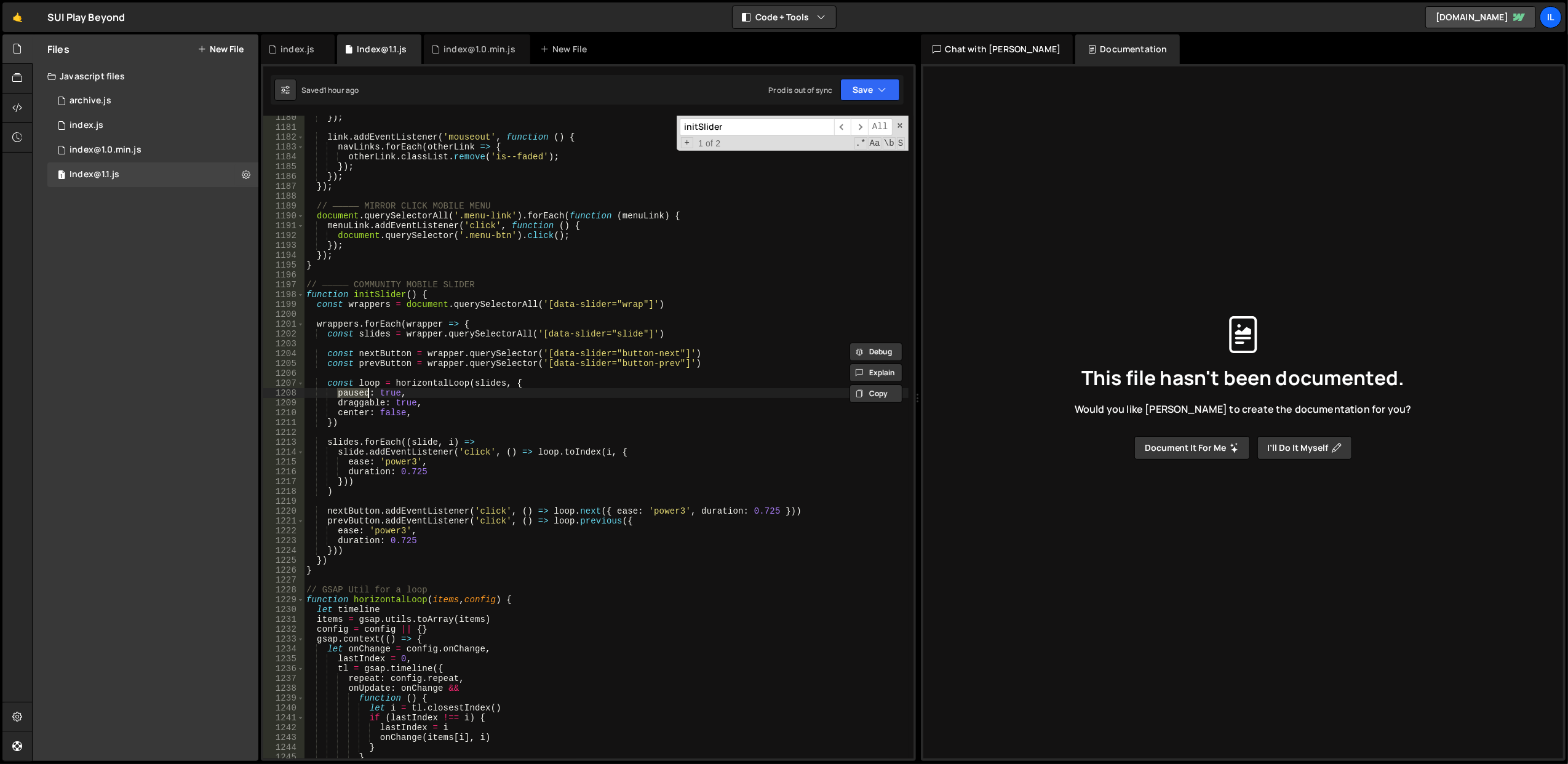
scroll to position [11618, 0]
click at [453, 353] on div "}) ; link . addEventListener ( 'mouseout' , function ( ) { navLinks . forEach (…" at bounding box center [606, 444] width 604 height 663
click at [340, 320] on div "}) ; link . addEventListener ( 'mouseout' , function ( ) { navLinks . forEach (…" at bounding box center [606, 444] width 604 height 663
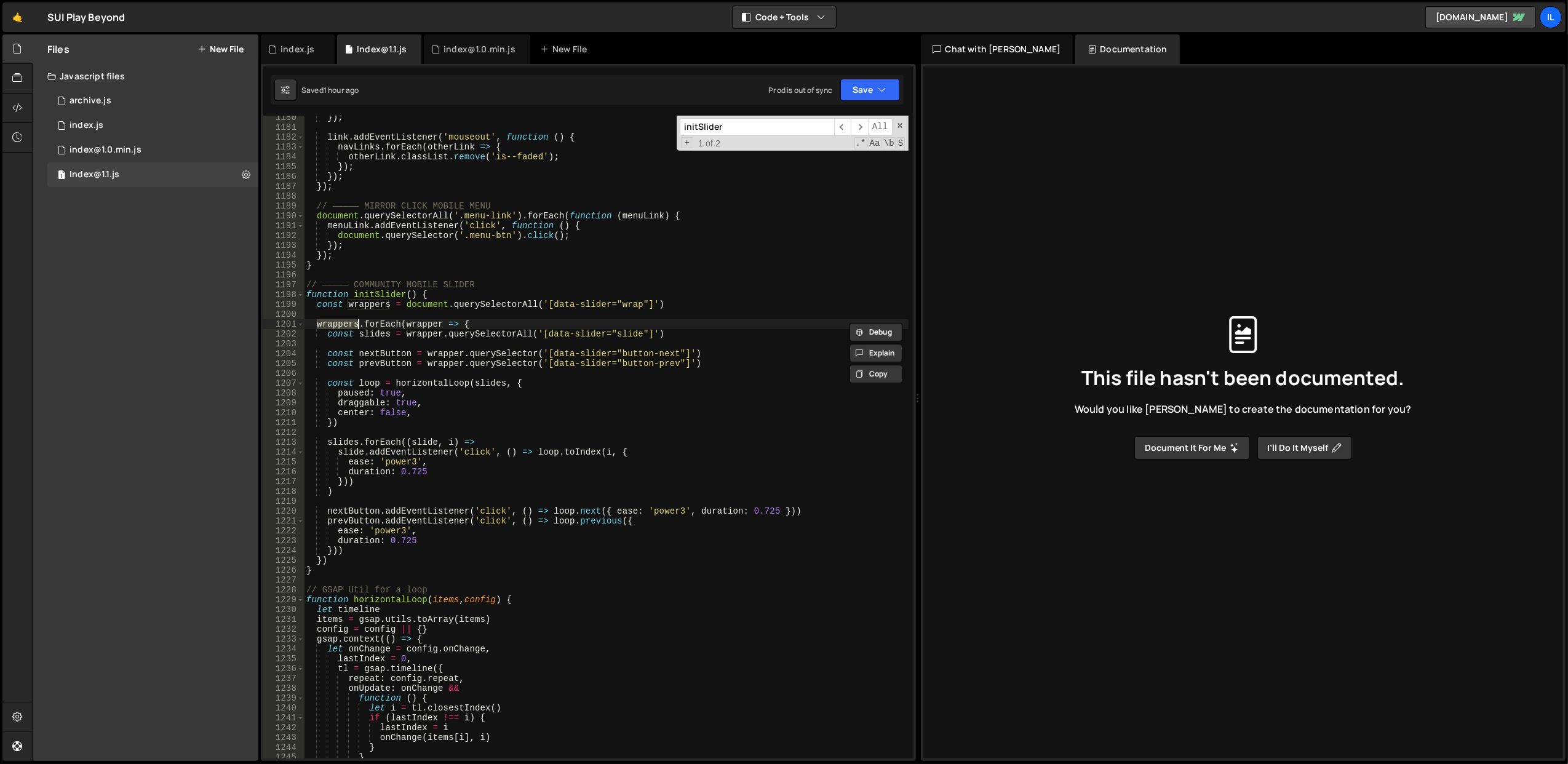
scroll to position [11667, 0]
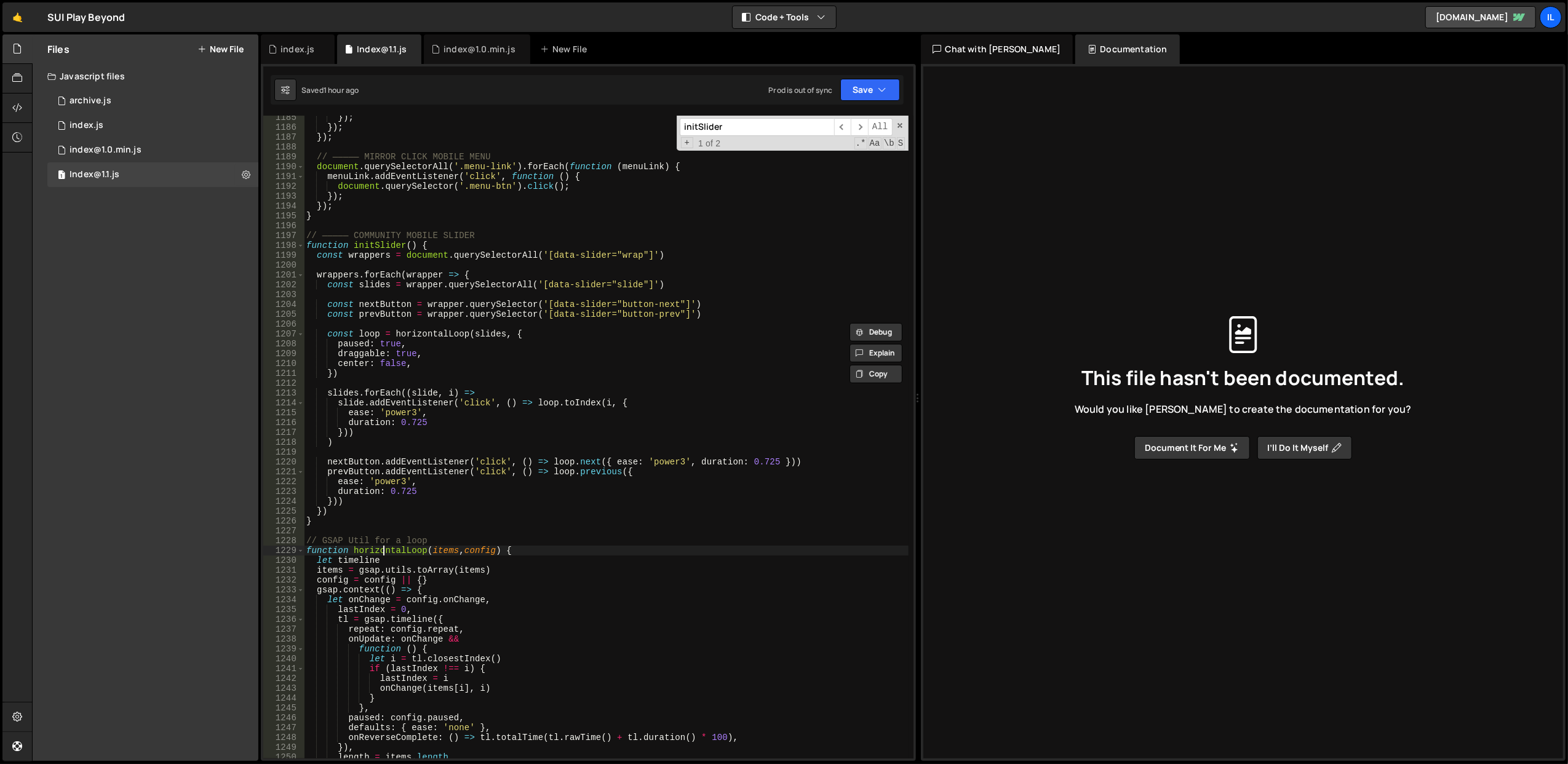
click at [382, 550] on div "}) ; }) ; }) ; // ————— MIRROR CLICK MOBILE MENU document . querySelectorAll ( …" at bounding box center [606, 444] width 604 height 663
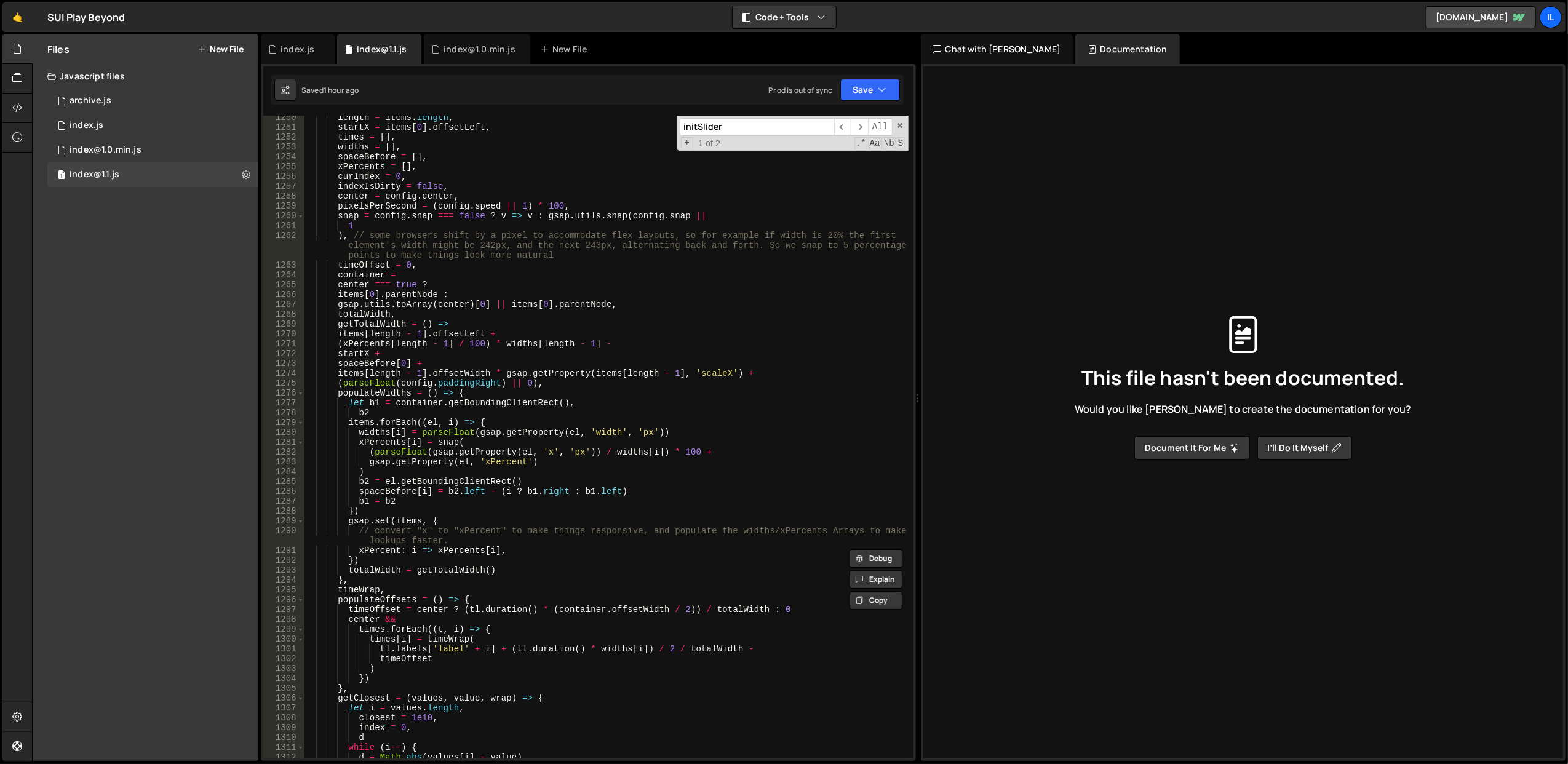
scroll to position [12060, 0]
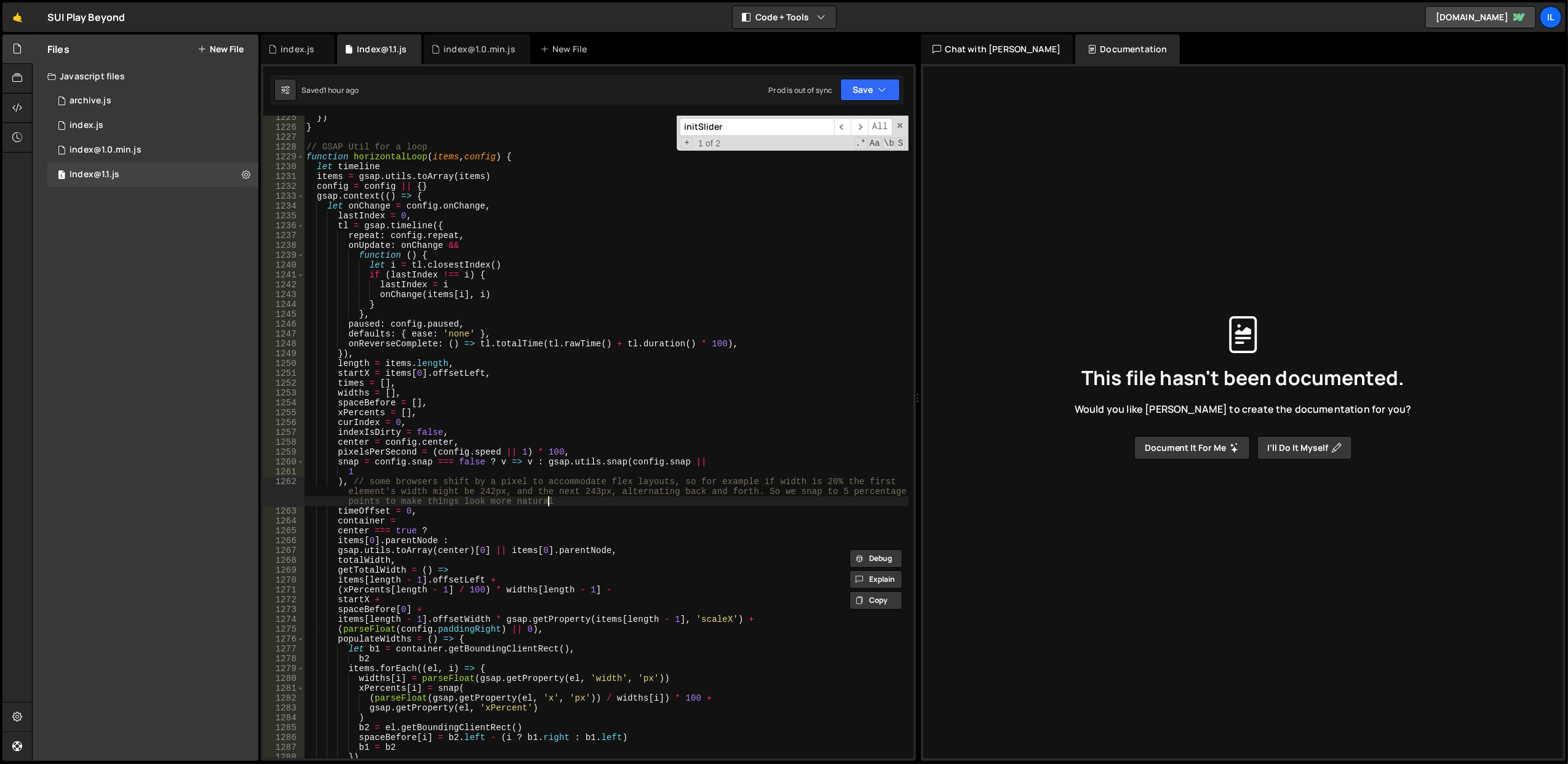
click at [739, 497] on div "}) } // GSAP Util for a loop function horizontalLoop ( items , config ) { let t…" at bounding box center [606, 444] width 604 height 663
click at [736, 520] on div "}) } // GSAP Util for a loop function horizontalLoop ( items , config ) { let t…" at bounding box center [606, 444] width 604 height 663
click at [731, 507] on div "}) } // GSAP Util for a loop function horizontalLoop ( items , config ) { let t…" at bounding box center [606, 444] width 604 height 663
click at [727, 497] on div "}) } // GSAP Util for a loop function horizontalLoop ( items , config ) { let t…" at bounding box center [606, 444] width 604 height 663
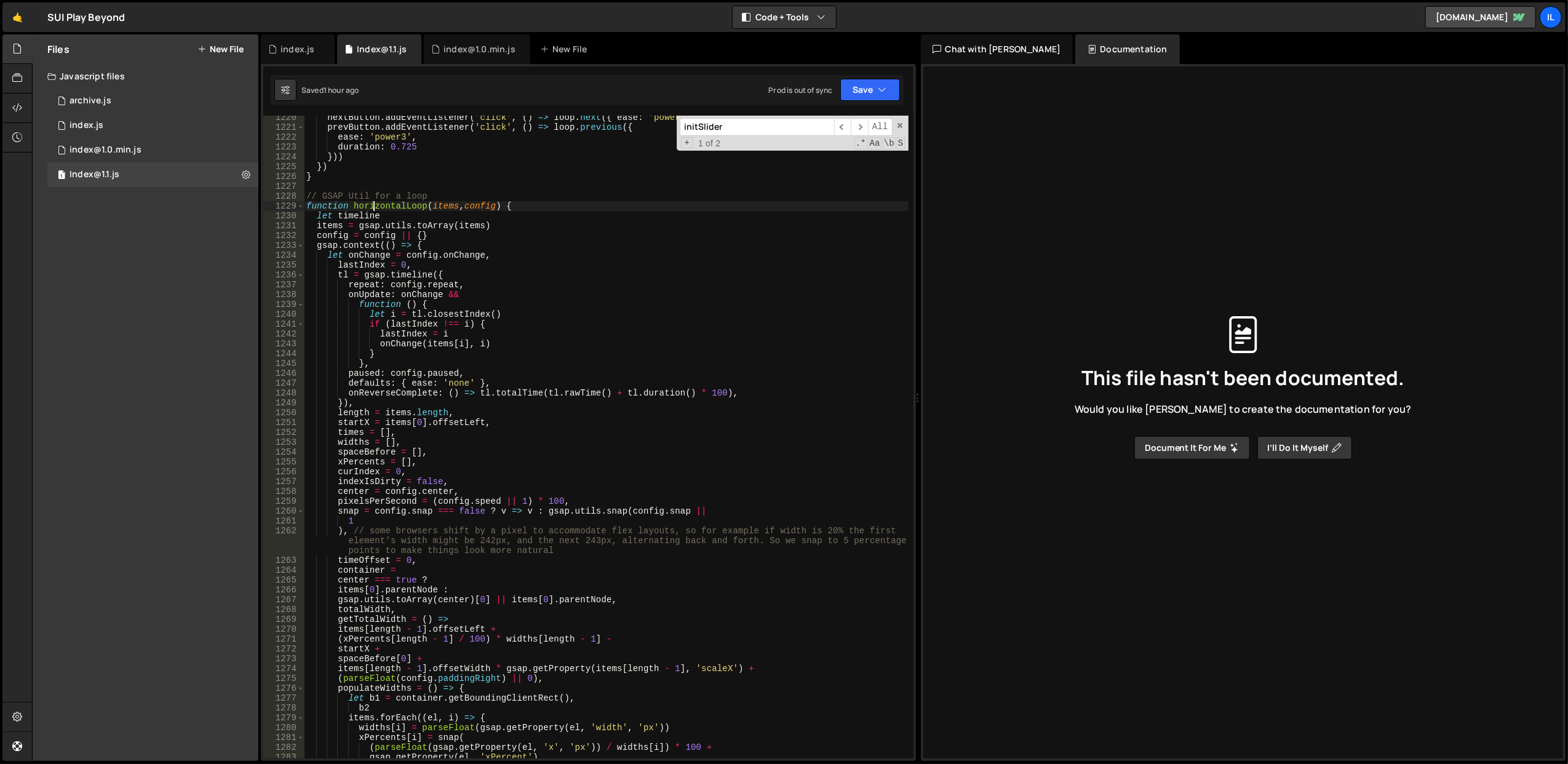
click at [371, 208] on div "nextButton . addEventListener ( 'click' , ( ) => loop . next ({ ease : 'power3'…" at bounding box center [606, 444] width 604 height 663
drag, startPoint x: 323, startPoint y: 195, endPoint x: 432, endPoint y: 196, distance: 109.0
click at [432, 196] on div "nextButton . addEventListener ( 'click' , ( ) => loop . next ({ ease : 'power3'…" at bounding box center [606, 444] width 604 height 663
click at [301, 208] on span at bounding box center [300, 206] width 6 height 10
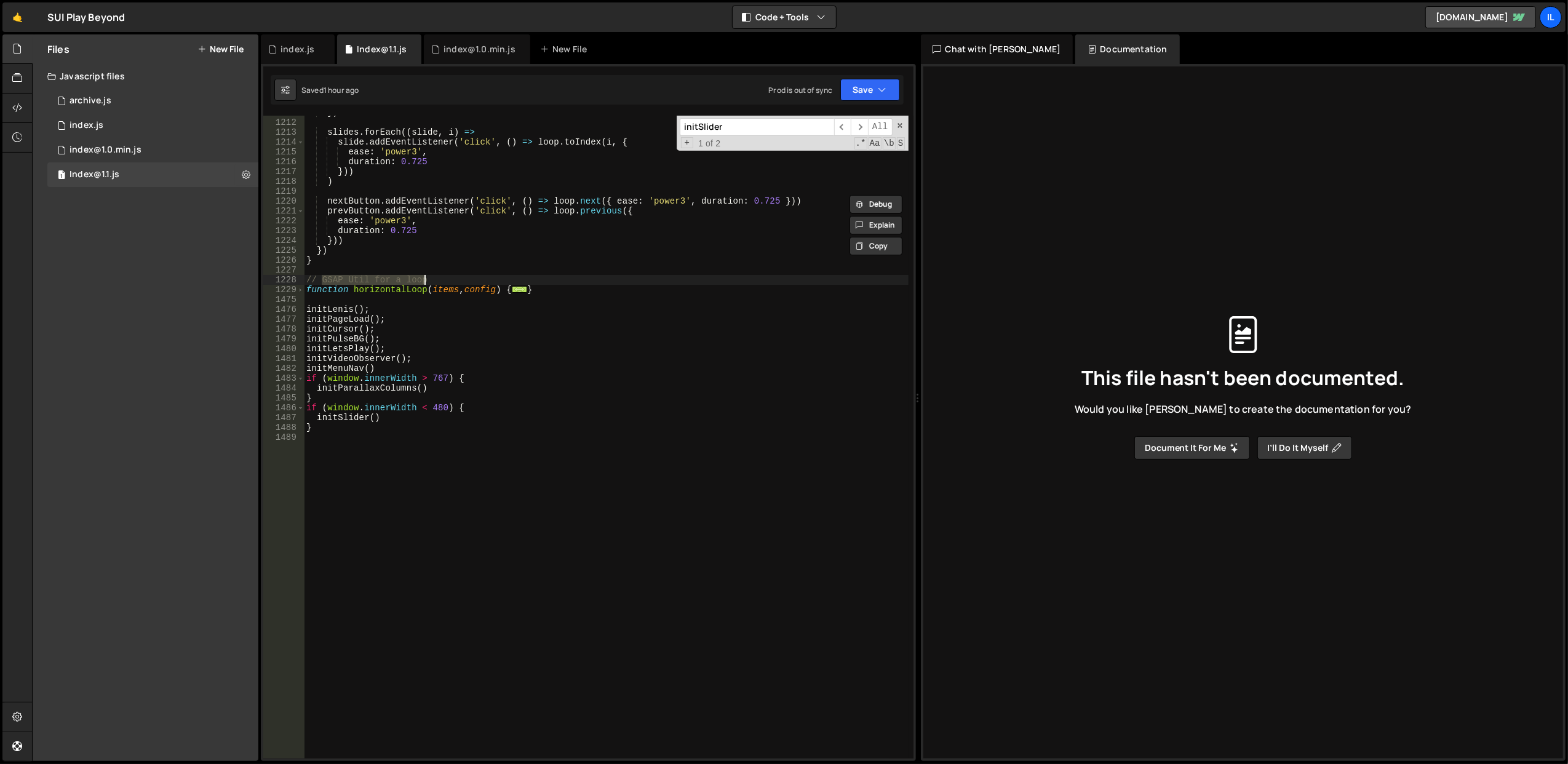
scroll to position [11927, 0]
drag, startPoint x: 549, startPoint y: 293, endPoint x: 305, endPoint y: 291, distance: 244.0
click at [305, 291] on div "}) slides . forEach (( slide , i ) => slide . addEventListener ( 'click' , ( ) …" at bounding box center [606, 439] width 604 height 663
type textarea "function horizontalLoop(items, config) { let timeline"
